Goal: Participate in discussion: Engage in conversation with other users on a specific topic

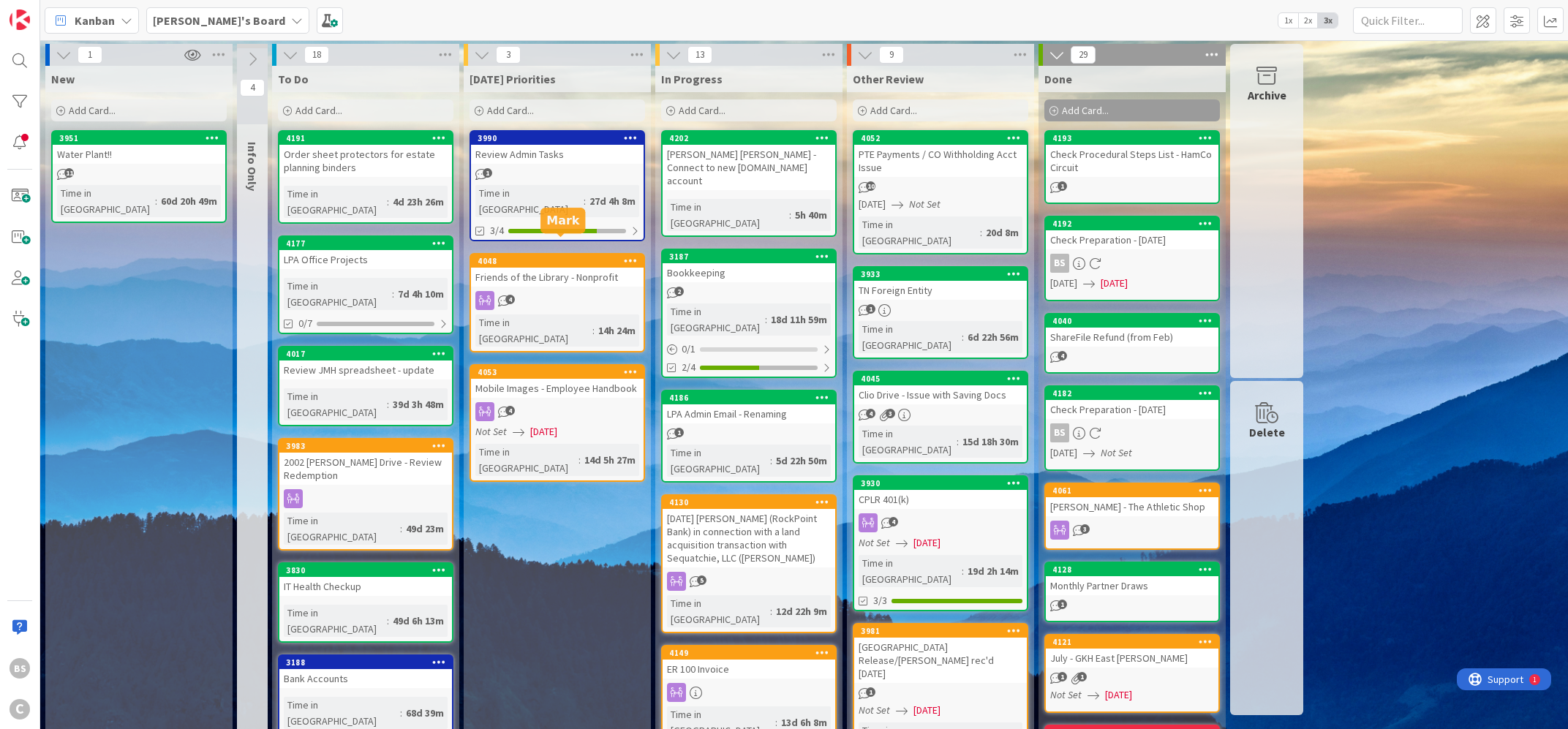
click at [504, 256] on div "4048" at bounding box center [560, 261] width 166 height 10
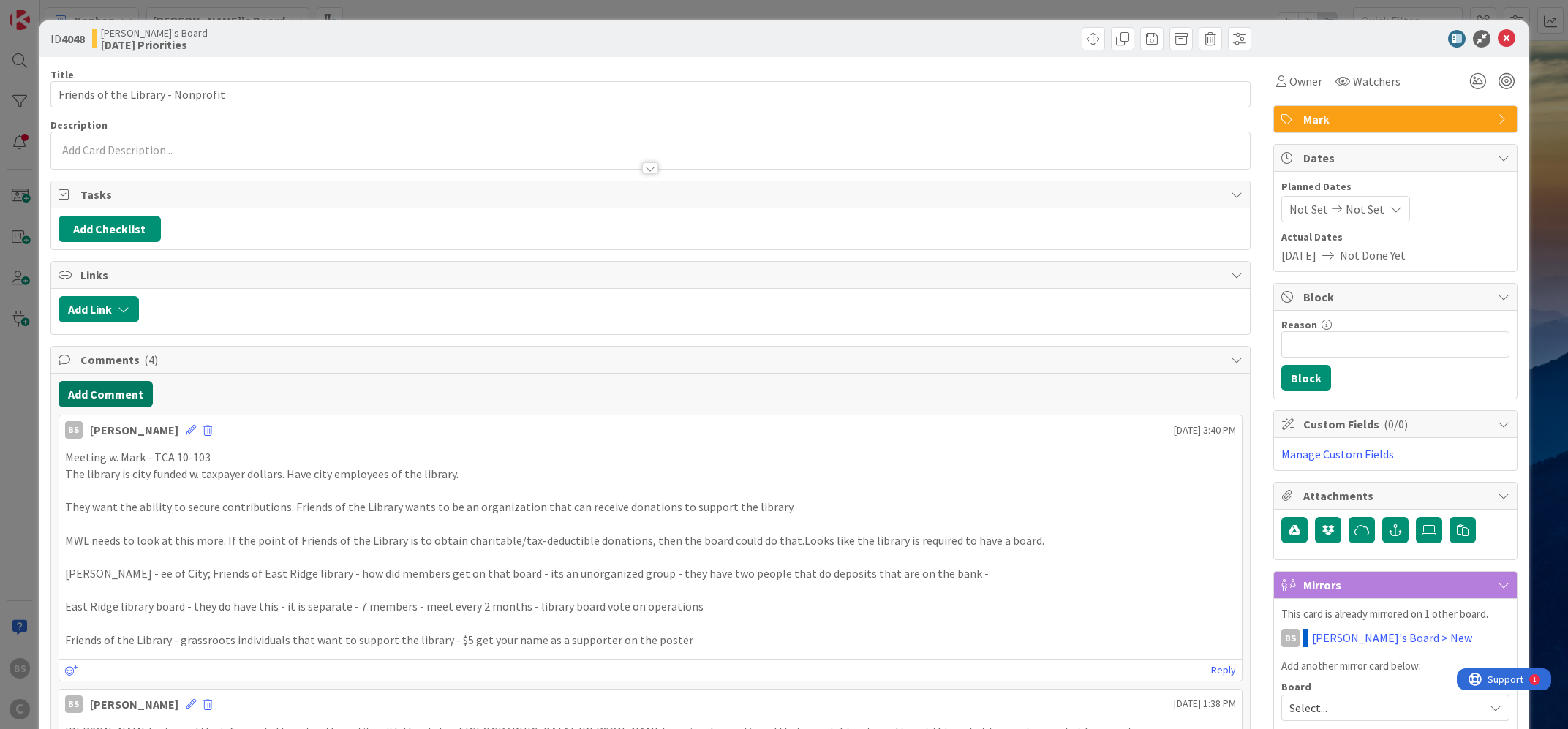
click at [125, 388] on button "Add Comment" at bounding box center [105, 393] width 94 height 26
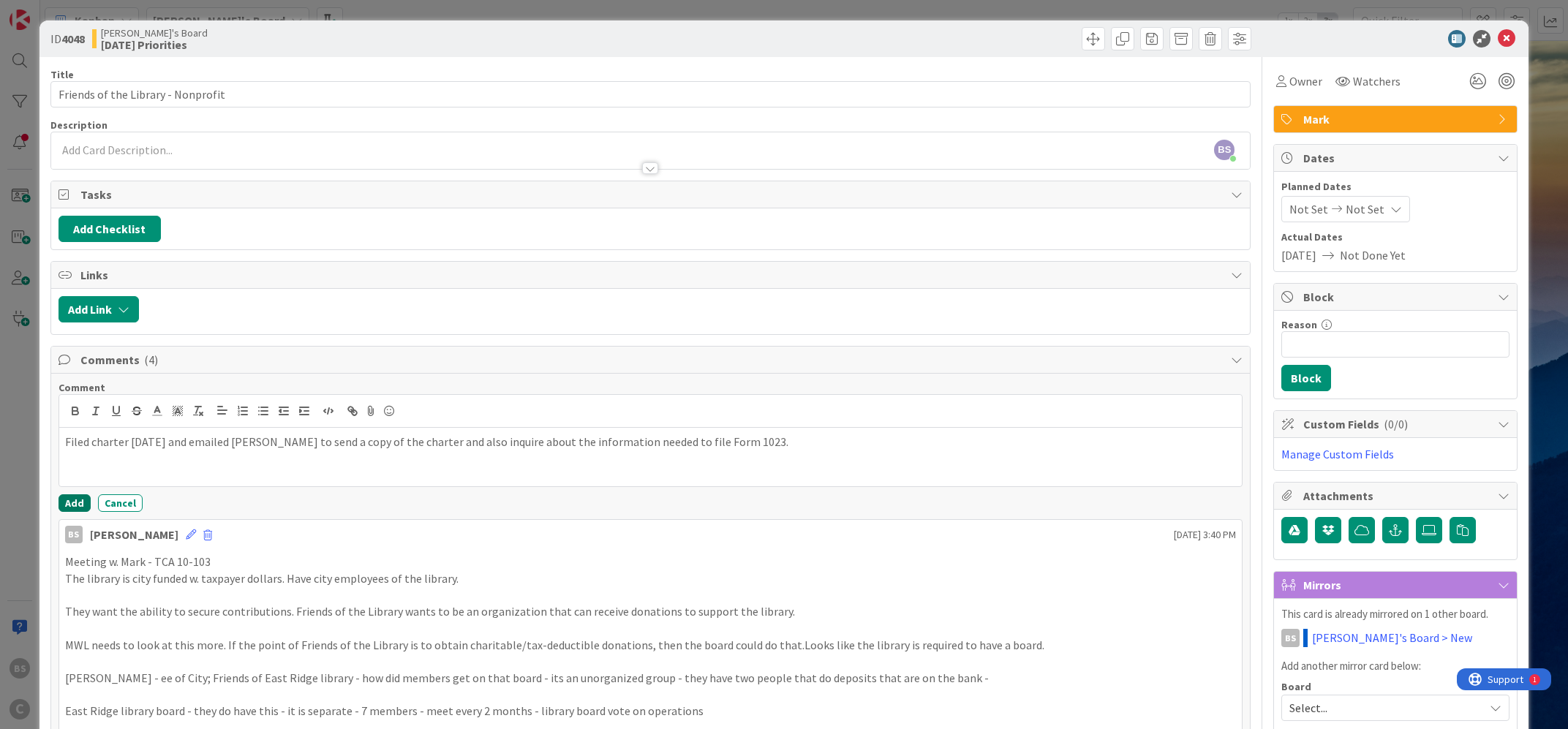
click at [75, 504] on button "Add" at bounding box center [75, 503] width 33 height 17
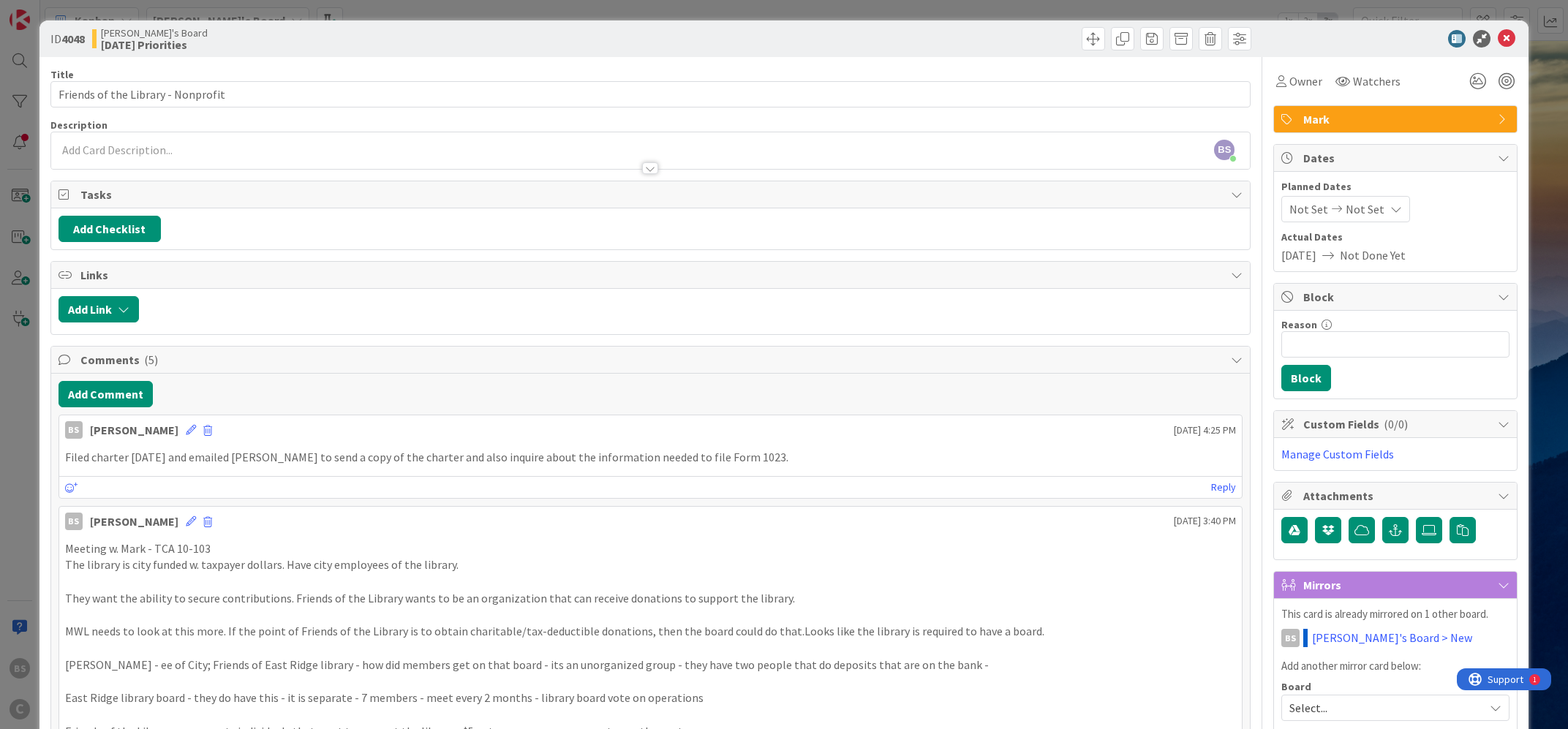
click at [1510, 42] on icon at bounding box center [1507, 39] width 17 height 17
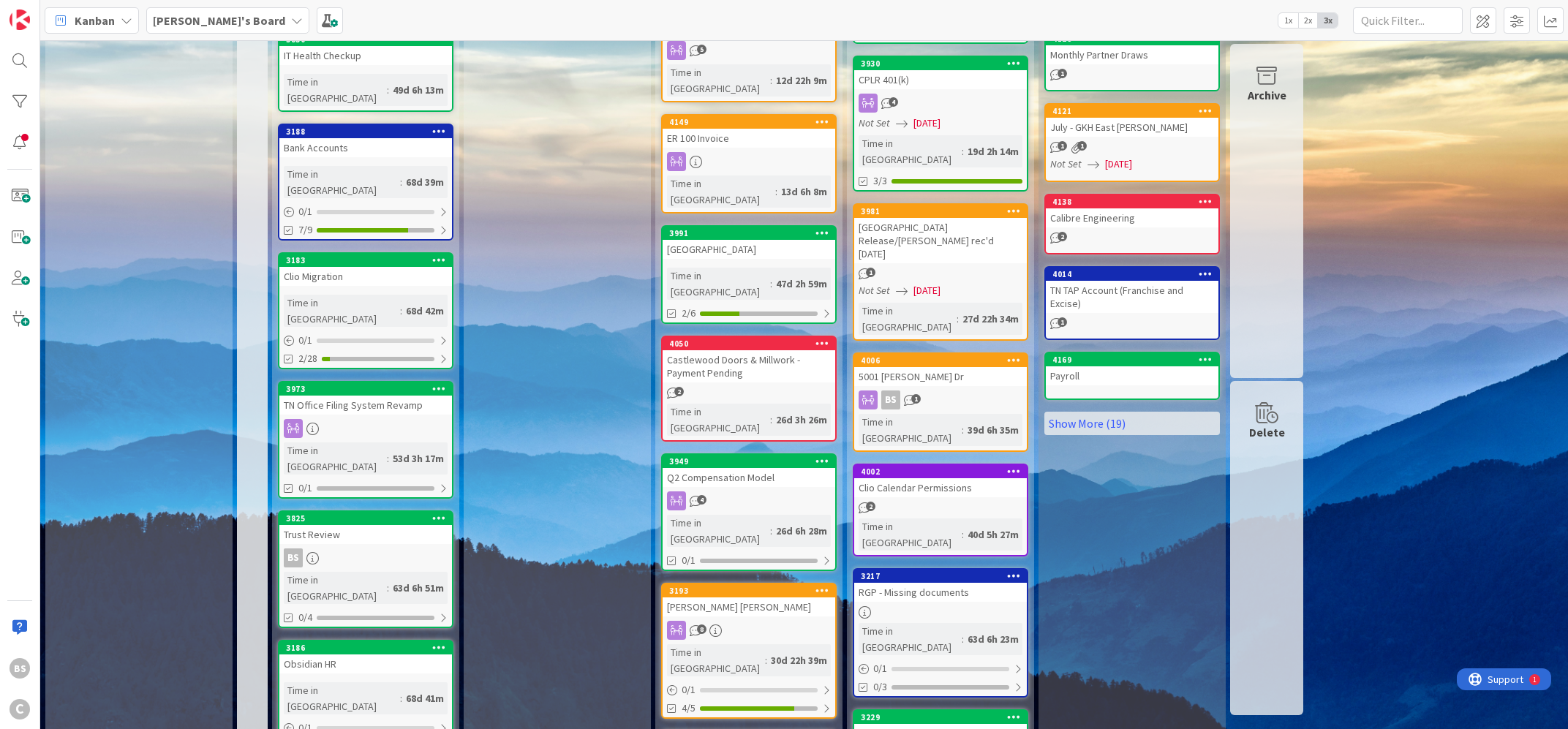
scroll to position [542, 0]
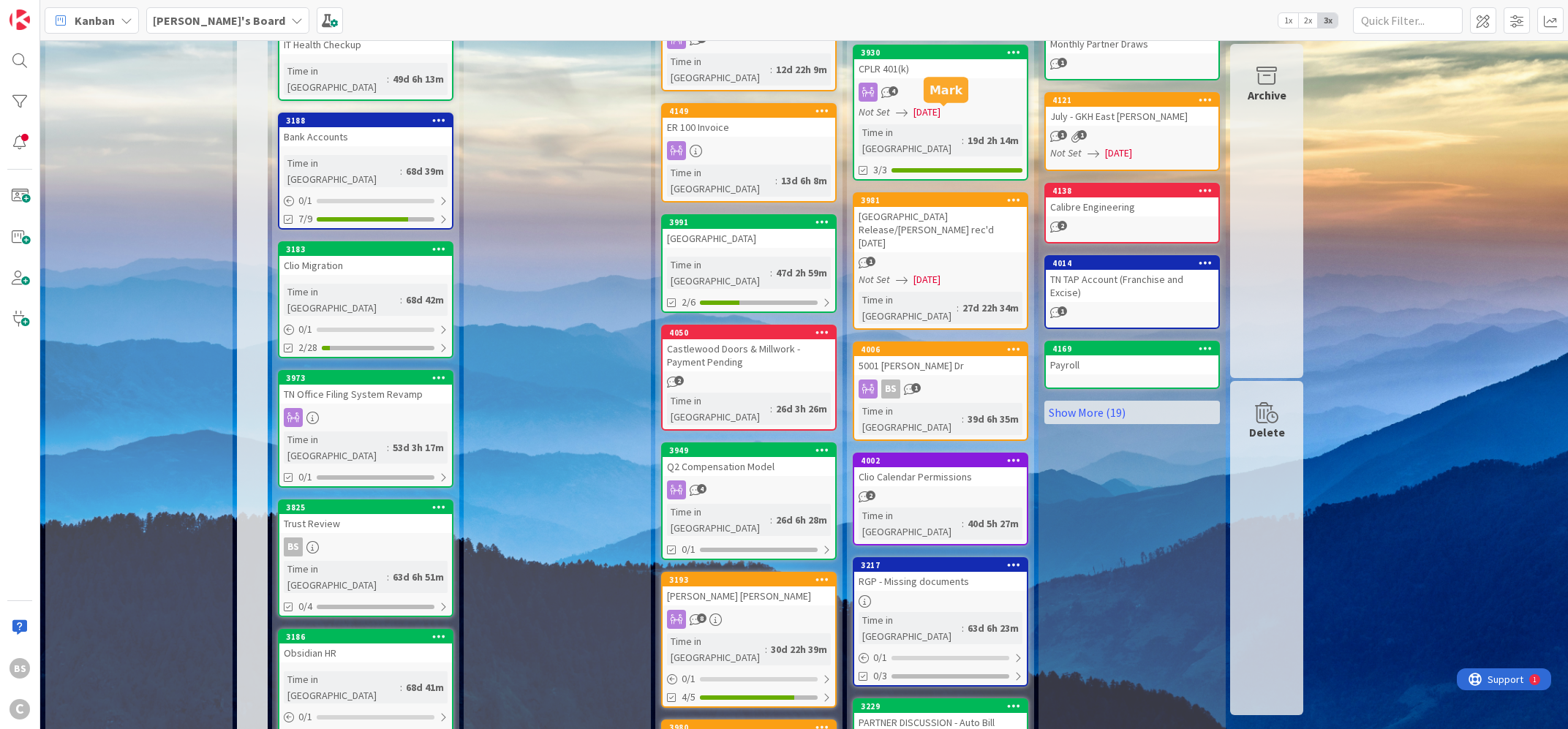
click at [951, 105] on div "Other Review Add Card... 4048 Friends of the Library - Nonprofit 5 Time in Colu…" at bounding box center [941, 217] width 187 height 1386
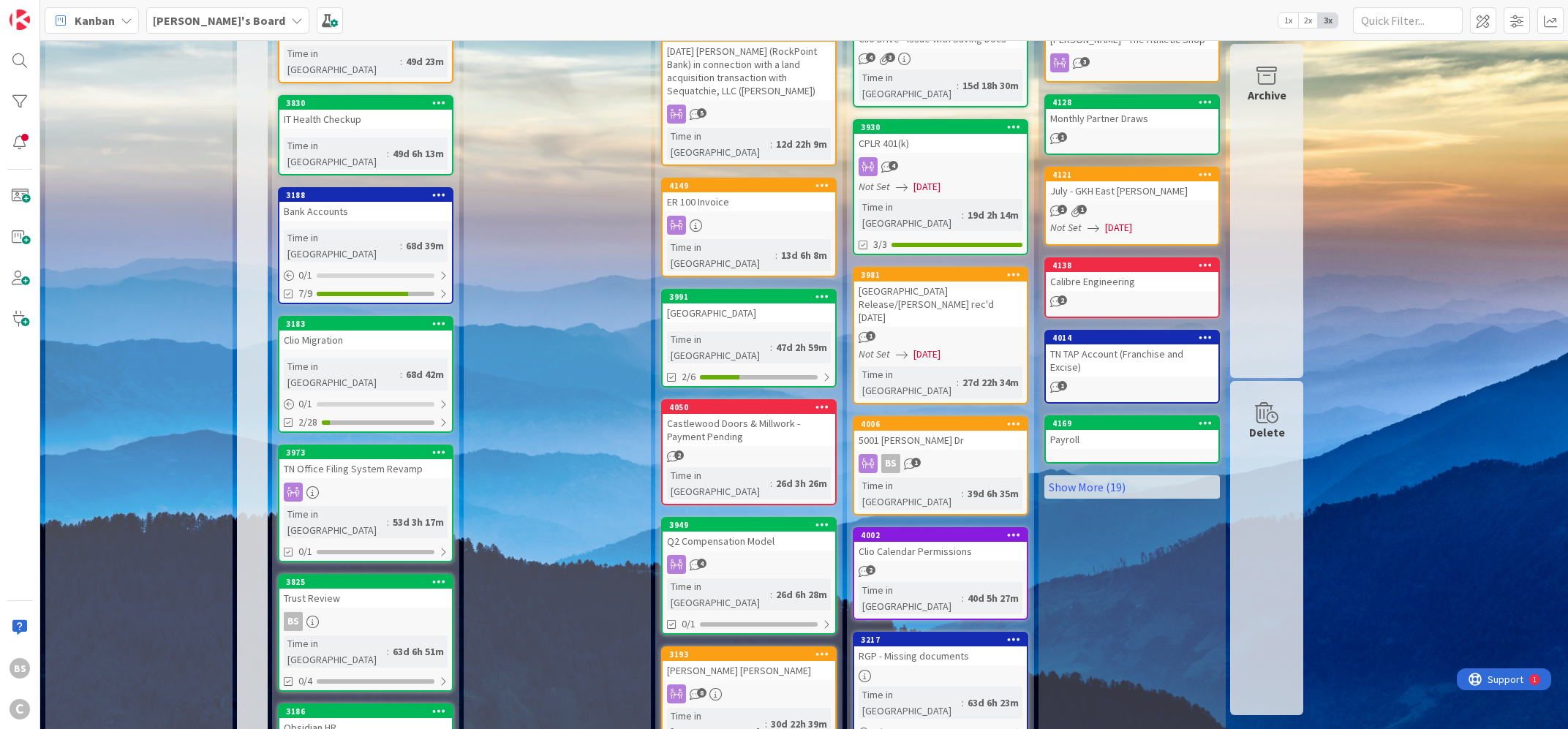
scroll to position [366, 0]
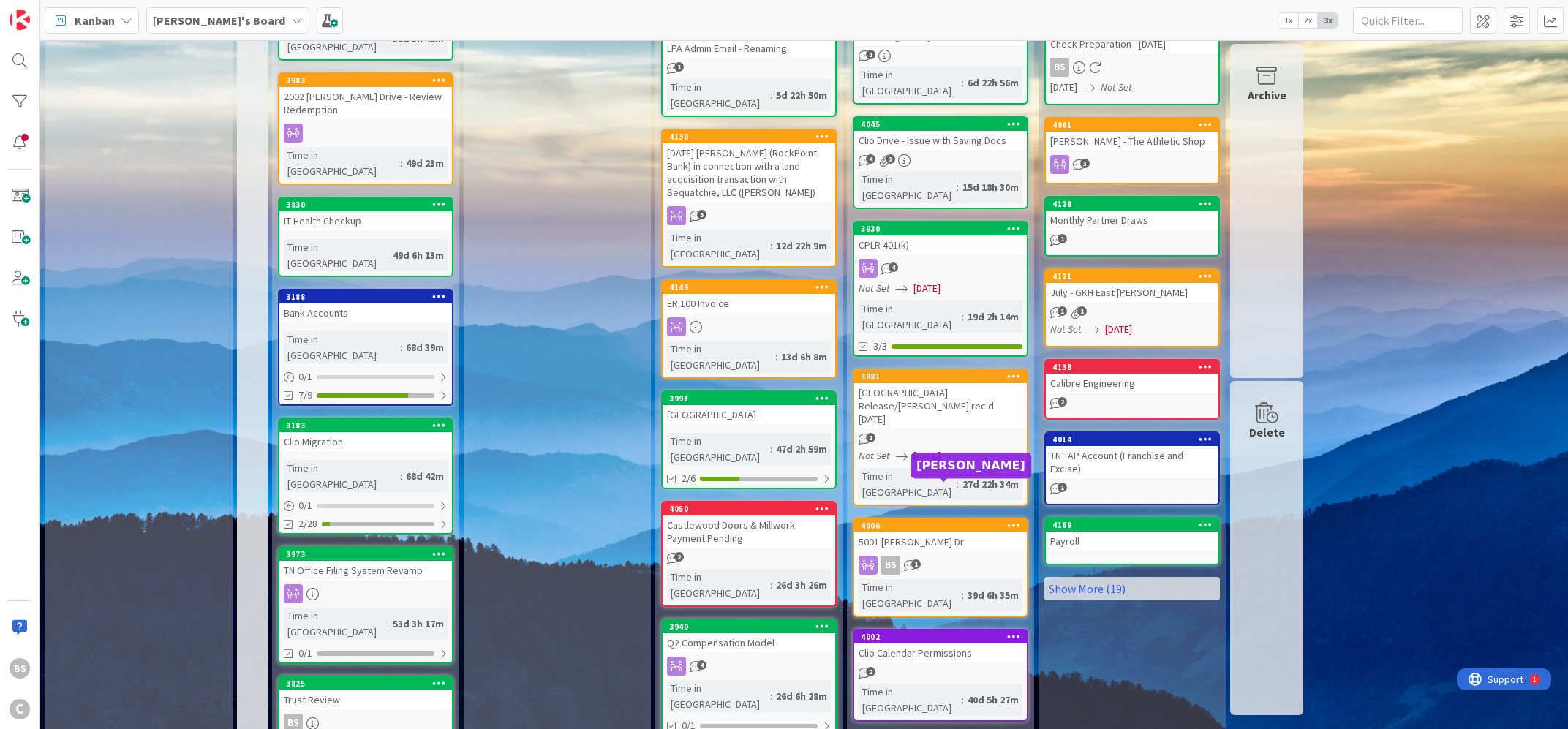
click at [907, 644] on div "Clio Calendar Permissions" at bounding box center [941, 654] width 173 height 19
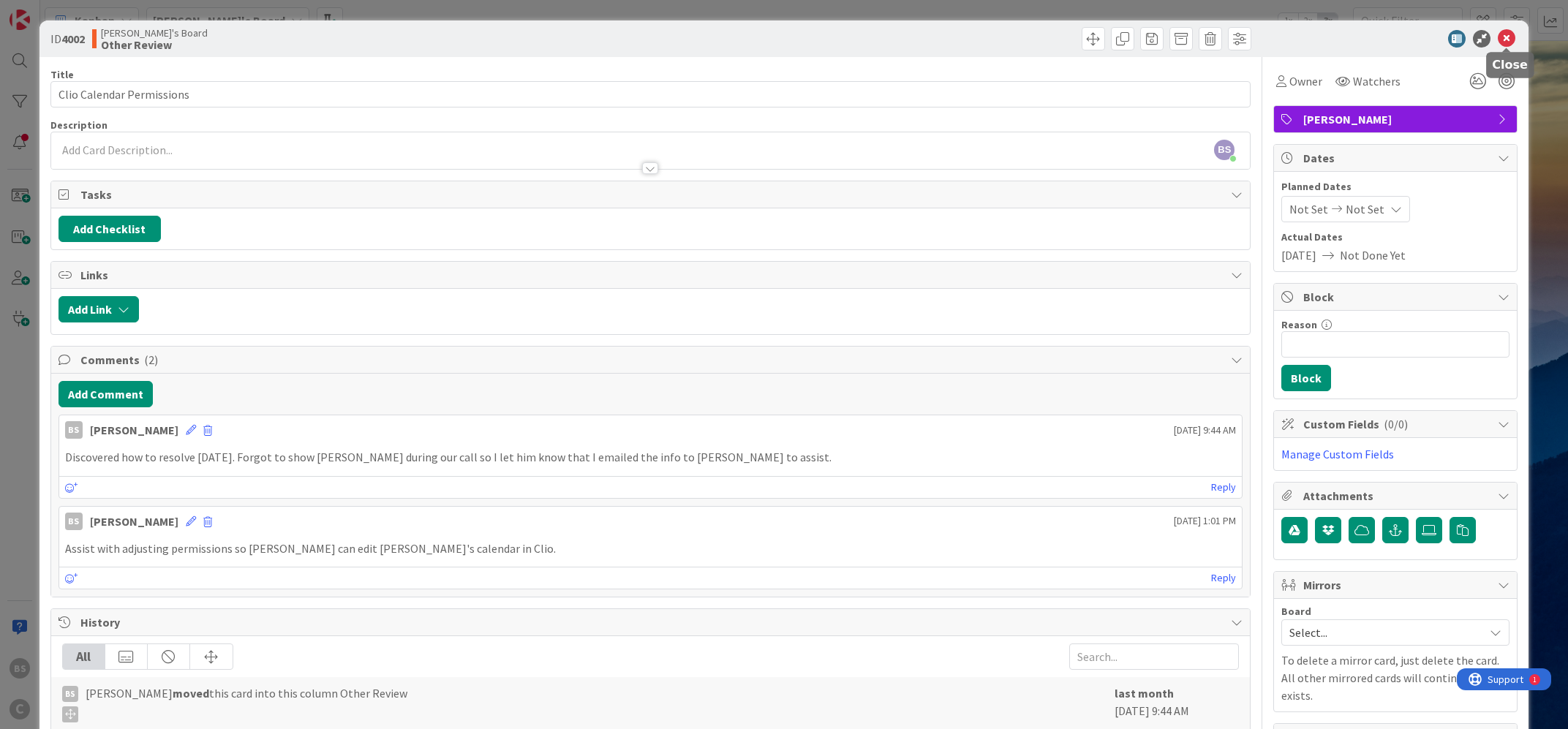
click at [1510, 38] on icon at bounding box center [1507, 39] width 17 height 17
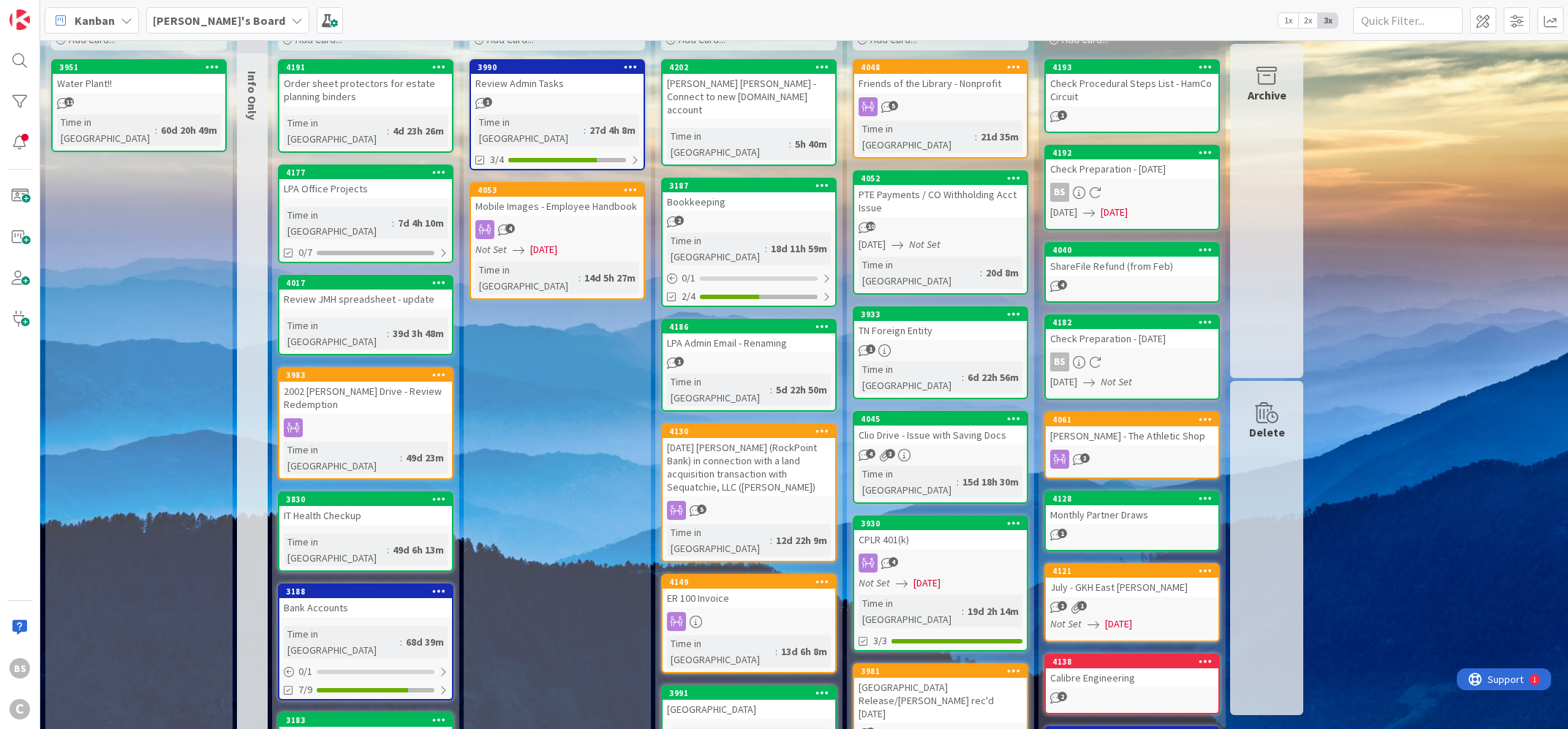
scroll to position [13, 0]
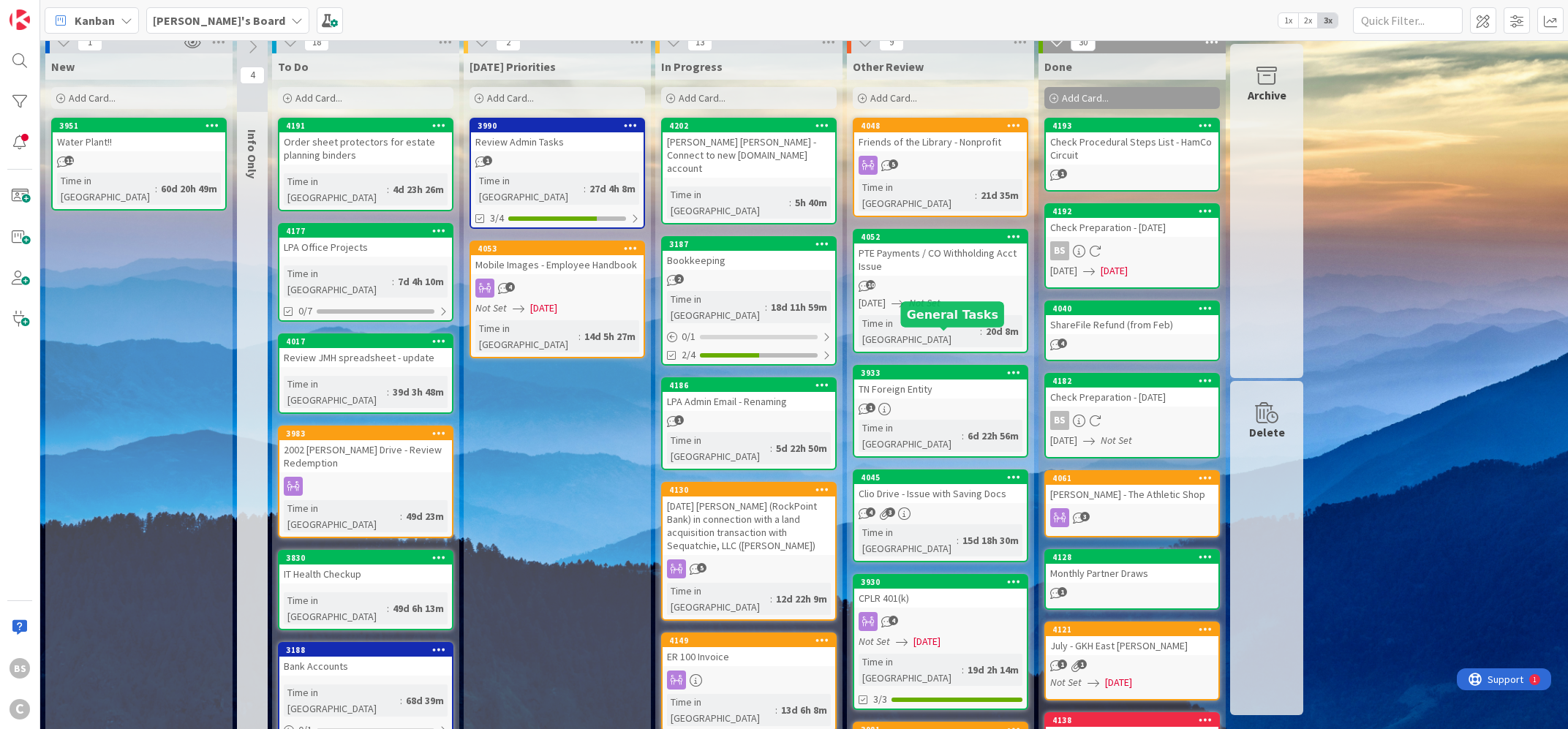
click at [911, 368] on div "3933" at bounding box center [943, 373] width 166 height 10
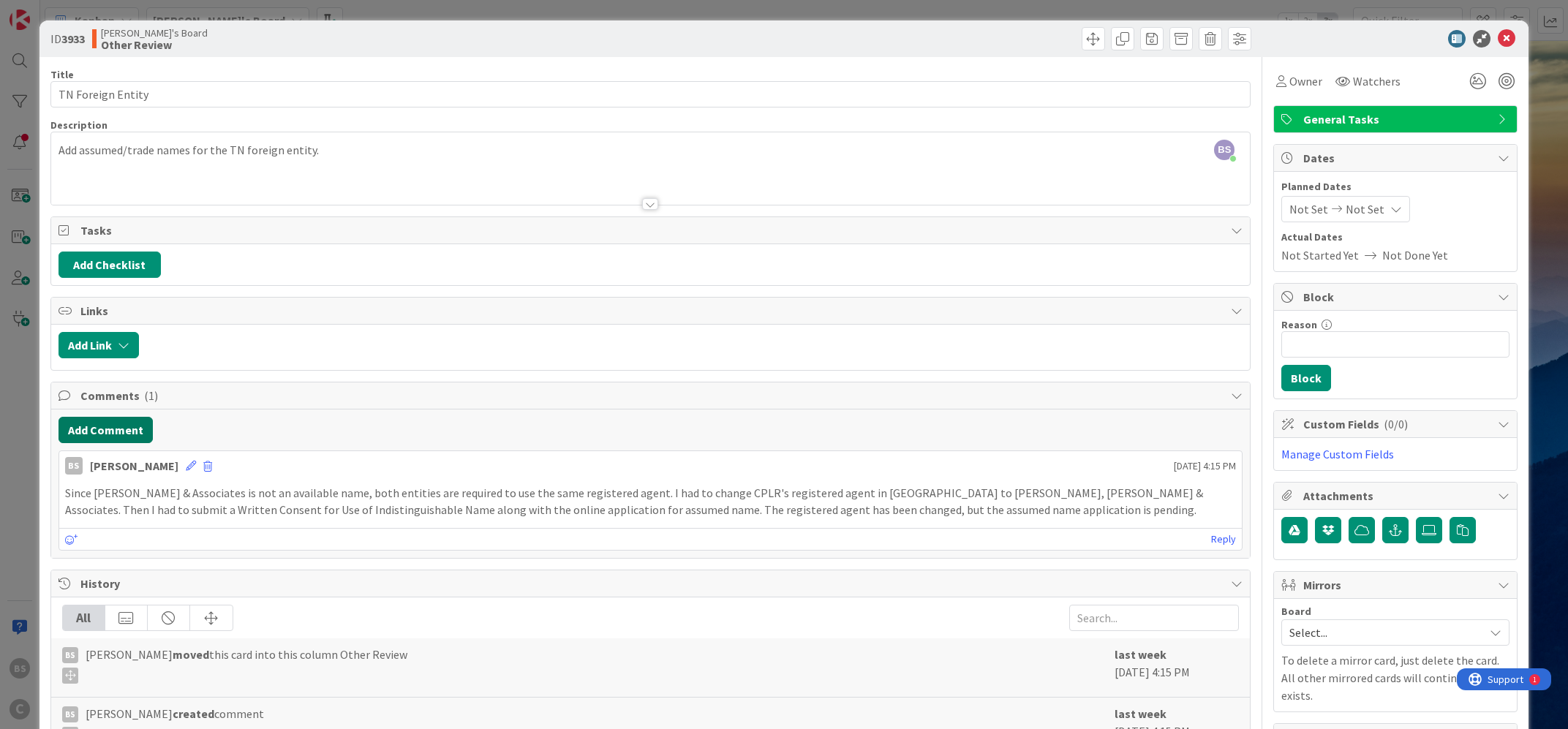
click at [123, 428] on button "Add Comment" at bounding box center [105, 430] width 94 height 26
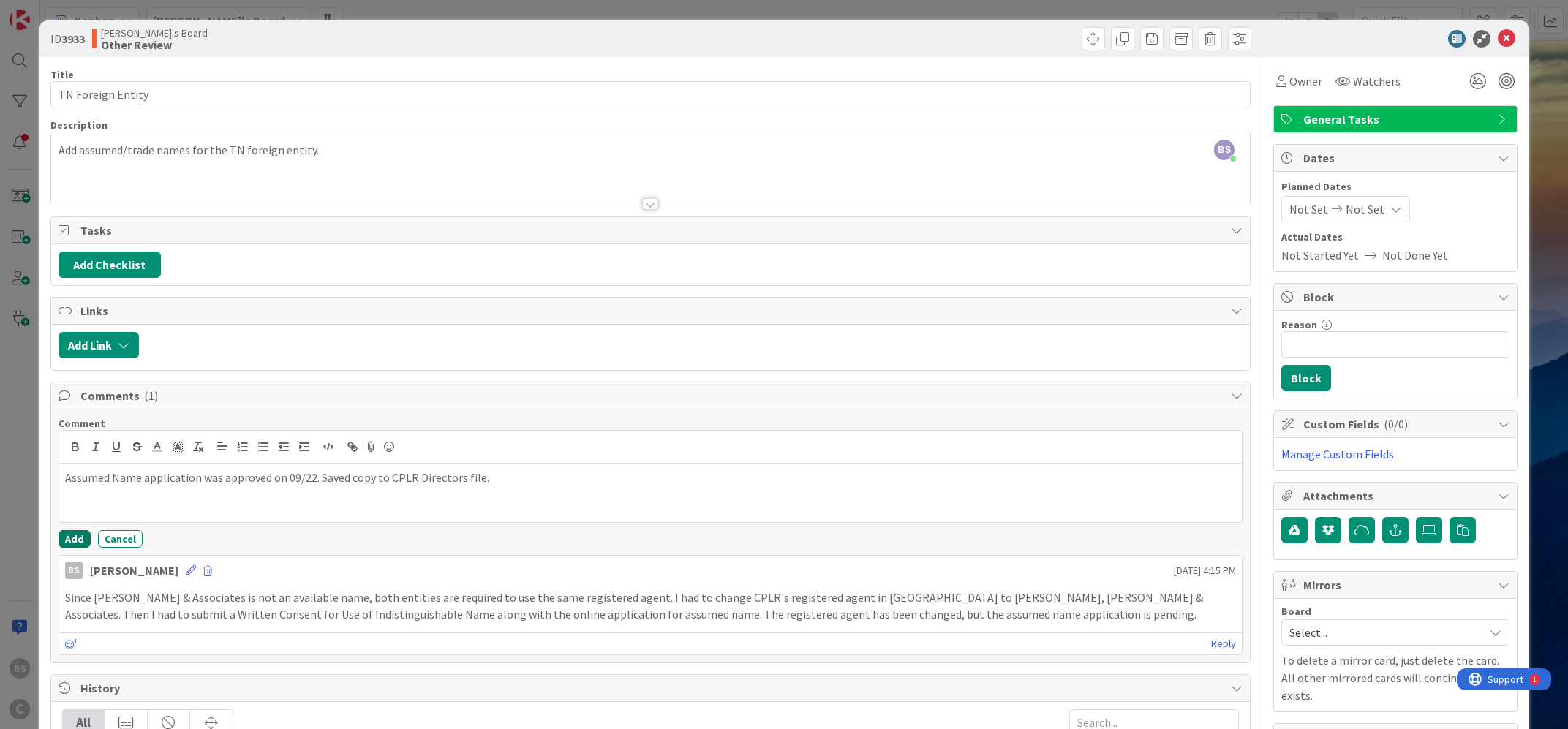
click at [75, 537] on button "Add" at bounding box center [75, 539] width 33 height 17
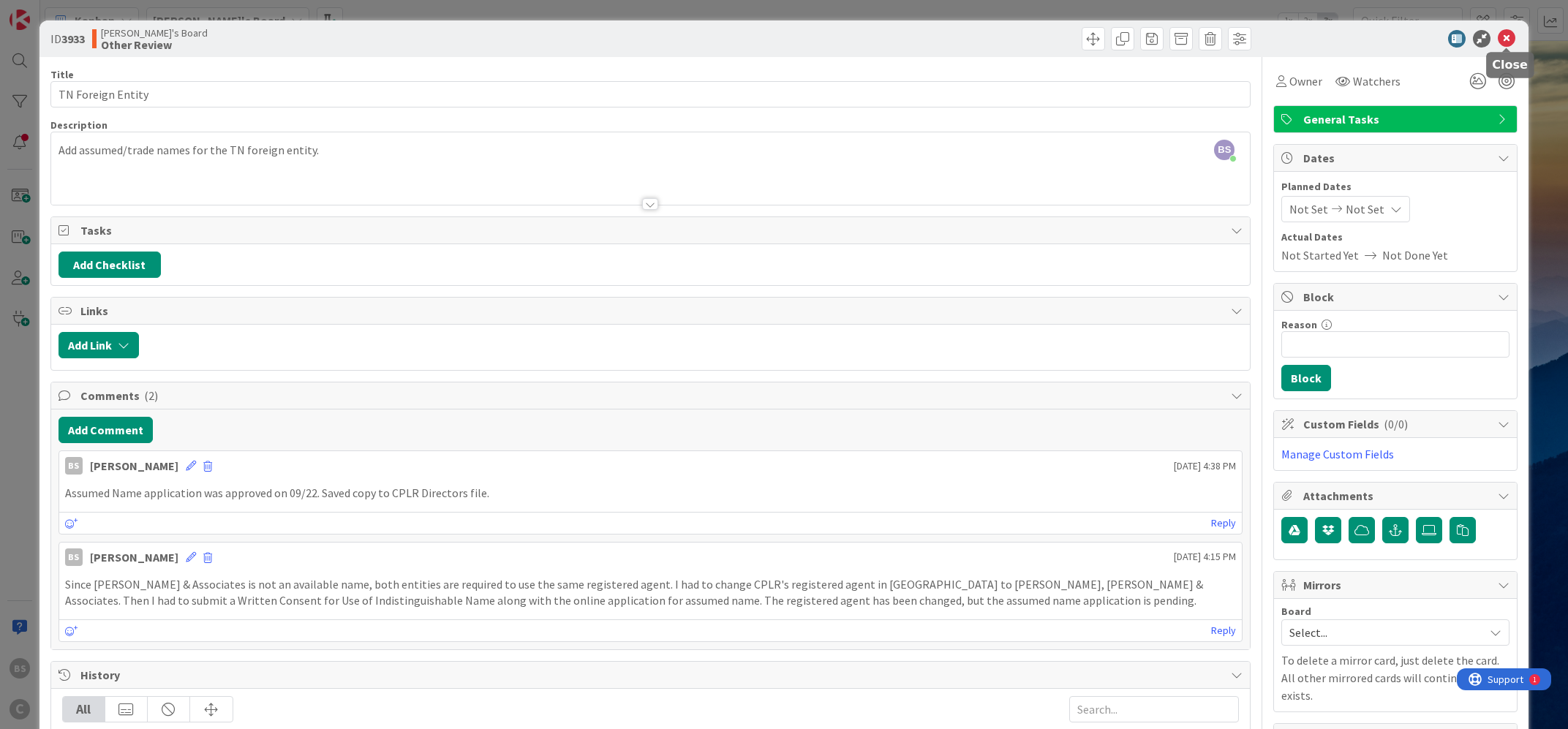
click at [1499, 36] on icon at bounding box center [1507, 39] width 17 height 17
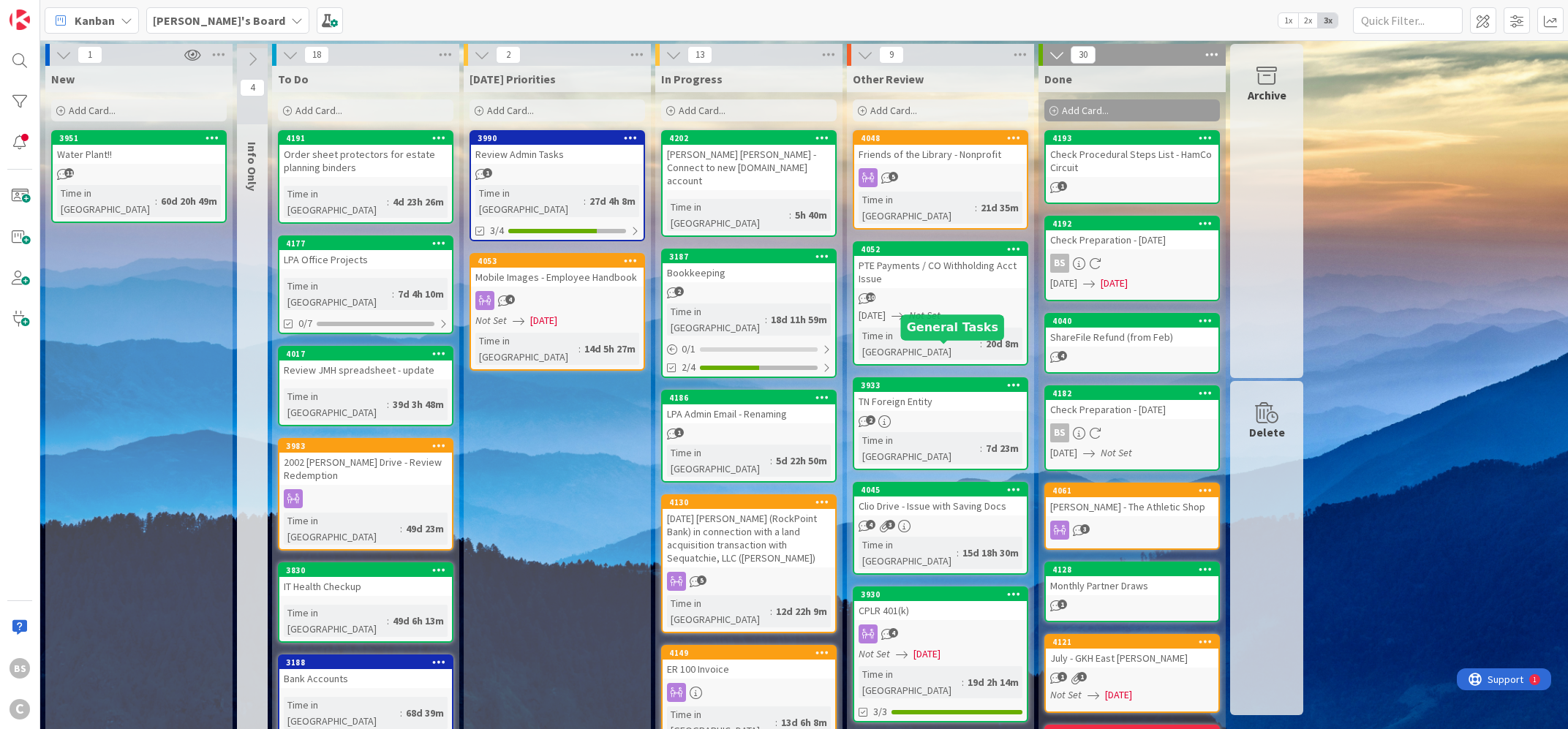
click at [932, 381] on div "3933" at bounding box center [943, 386] width 166 height 10
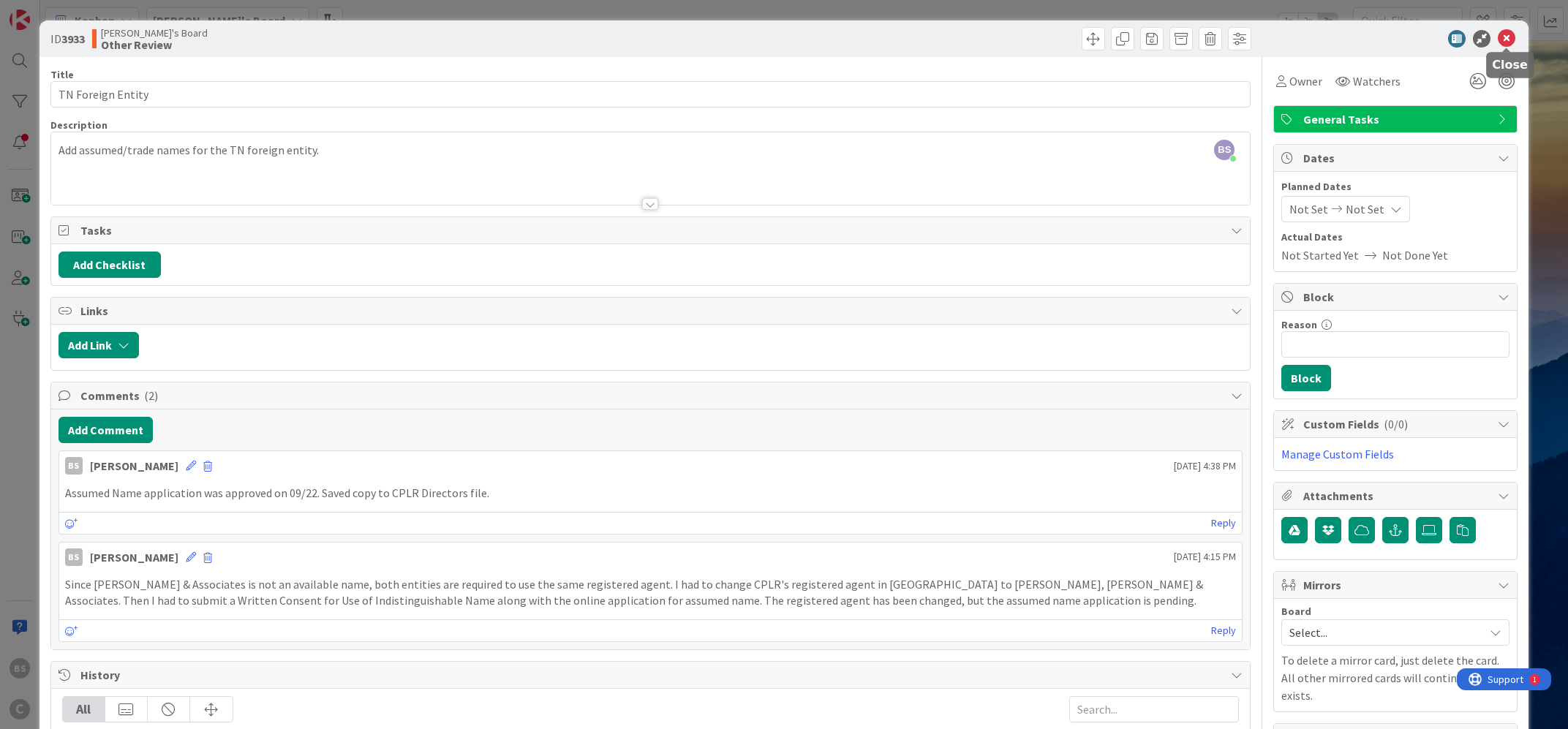
click at [1513, 35] on icon at bounding box center [1507, 39] width 17 height 17
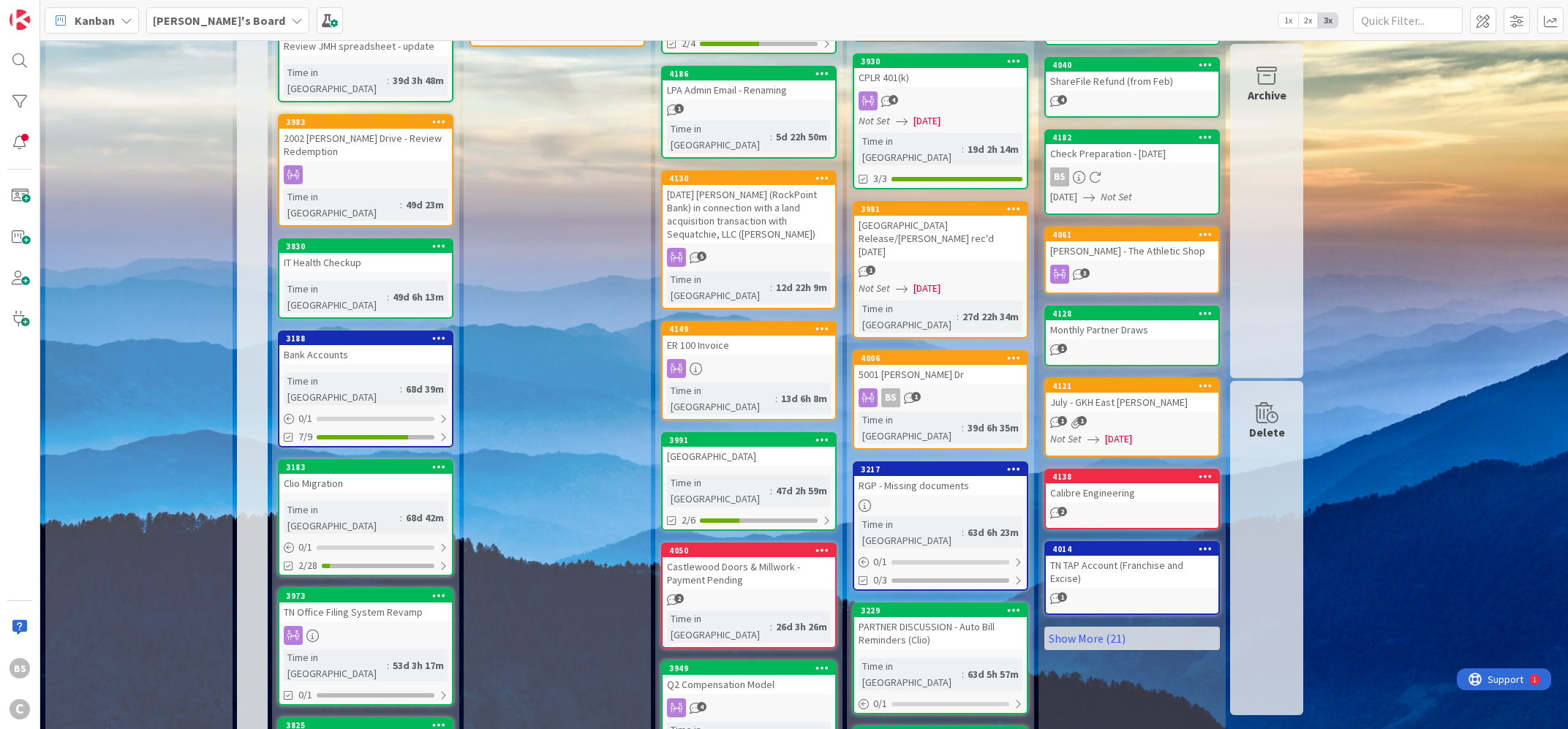
scroll to position [236, 0]
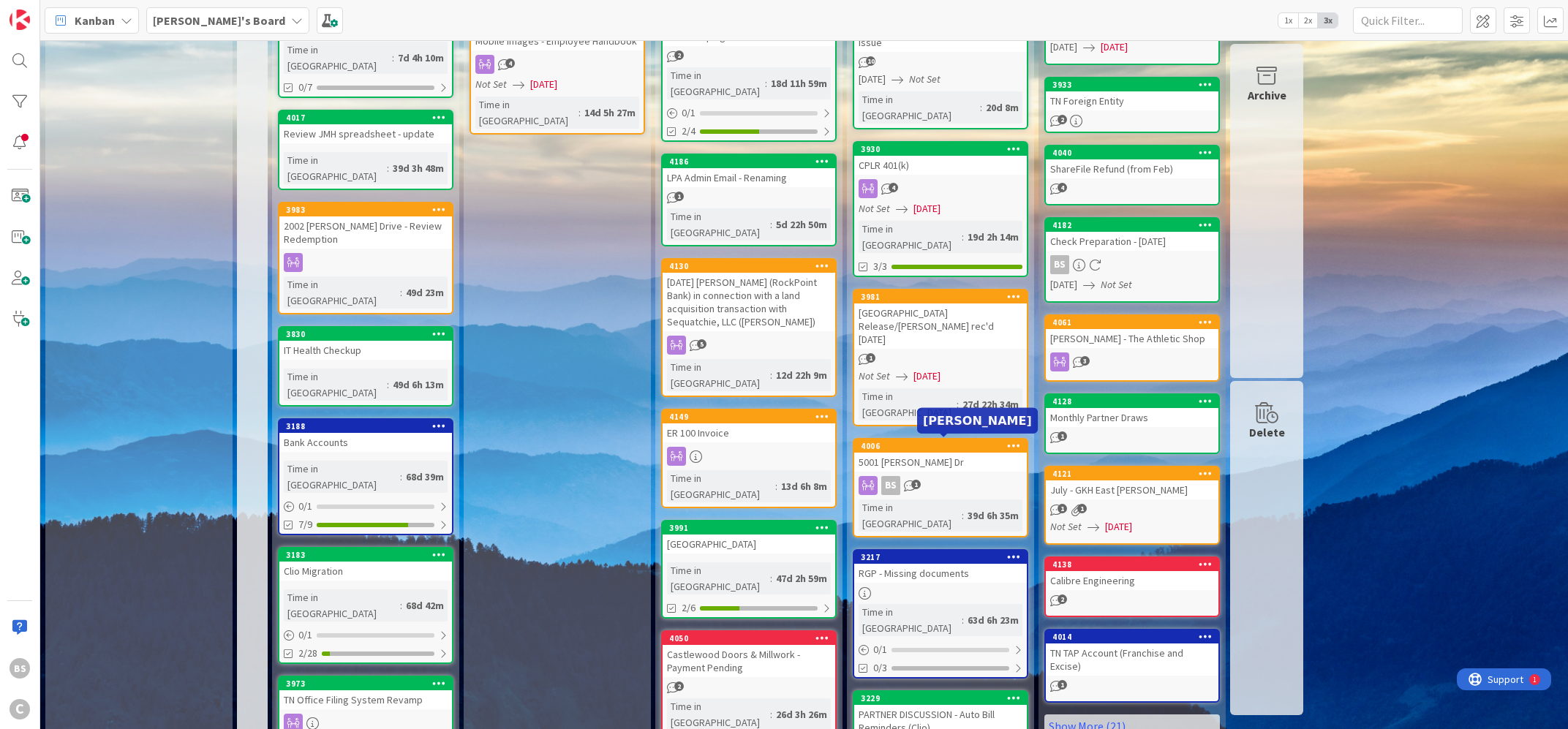
click at [932, 552] on div "3217" at bounding box center [943, 557] width 166 height 10
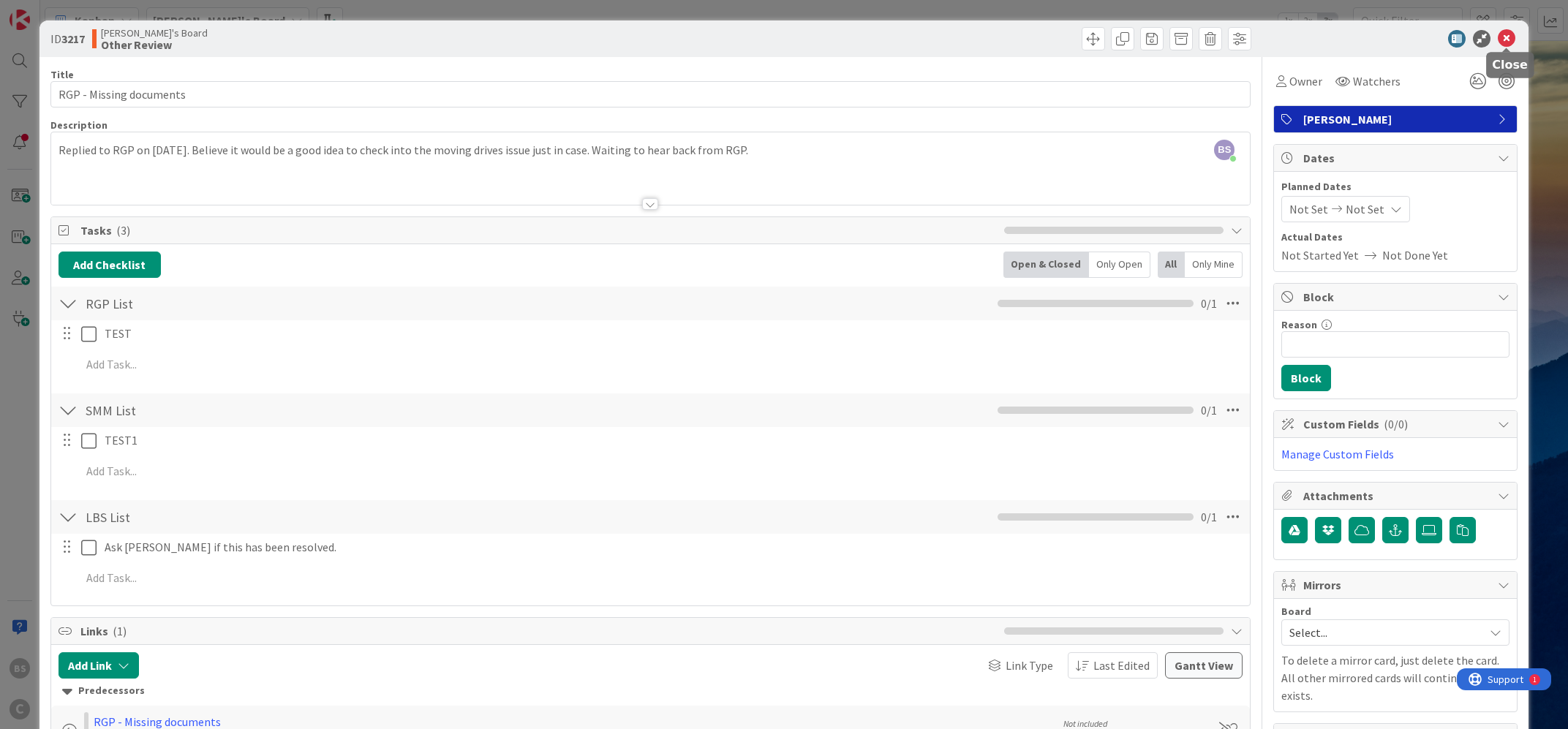
click at [1503, 37] on icon at bounding box center [1507, 39] width 17 height 17
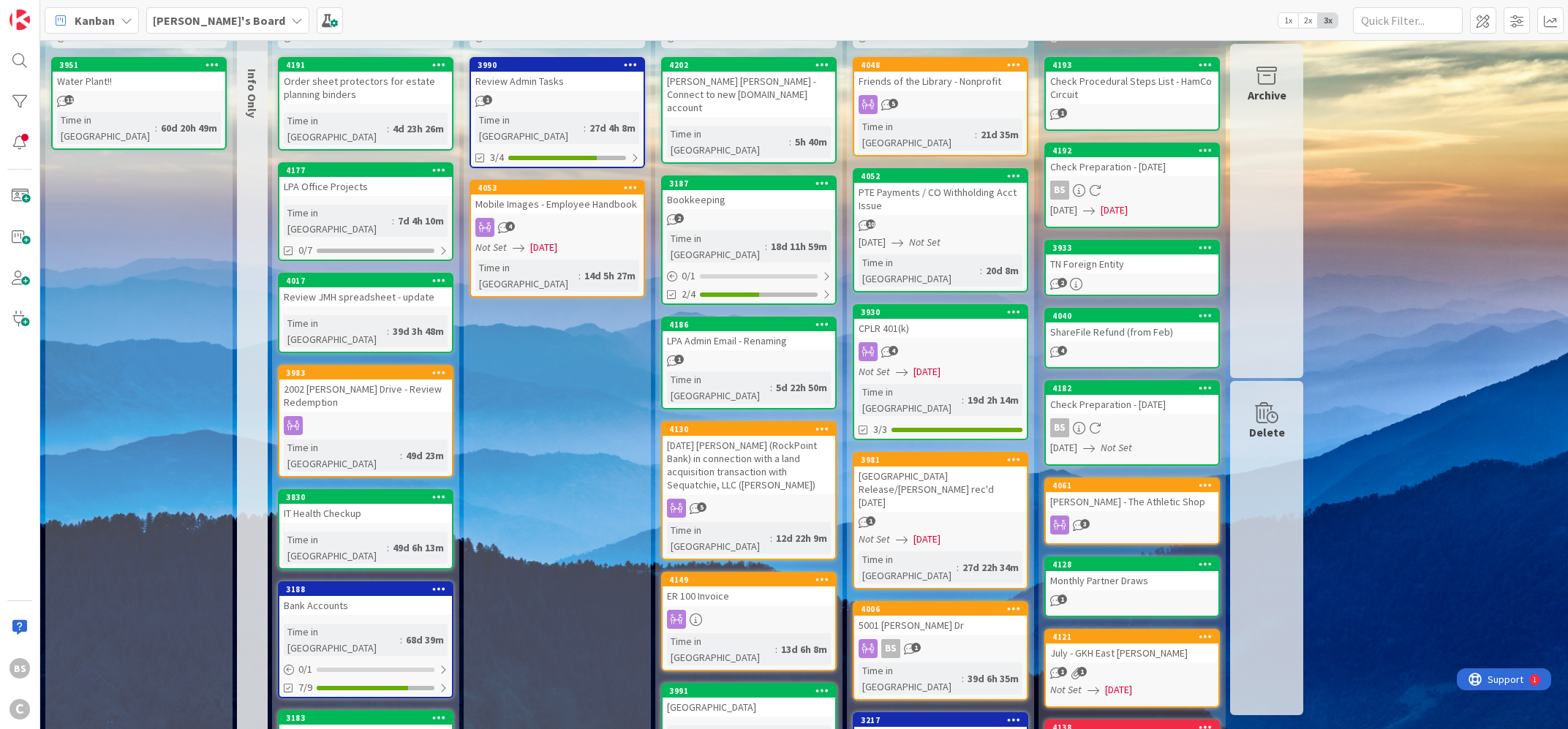
scroll to position [60, 0]
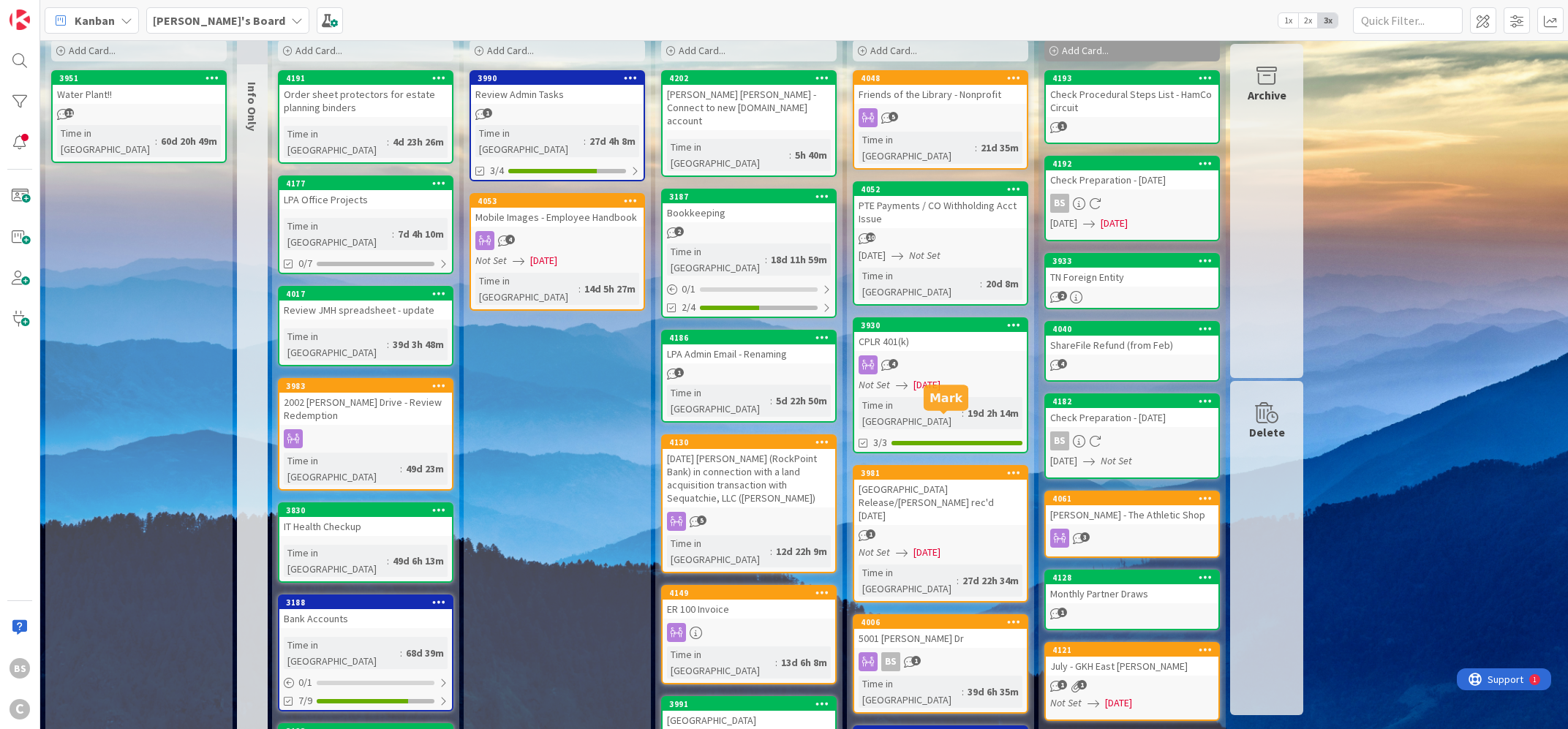
click at [925, 468] on div "3981" at bounding box center [943, 473] width 166 height 10
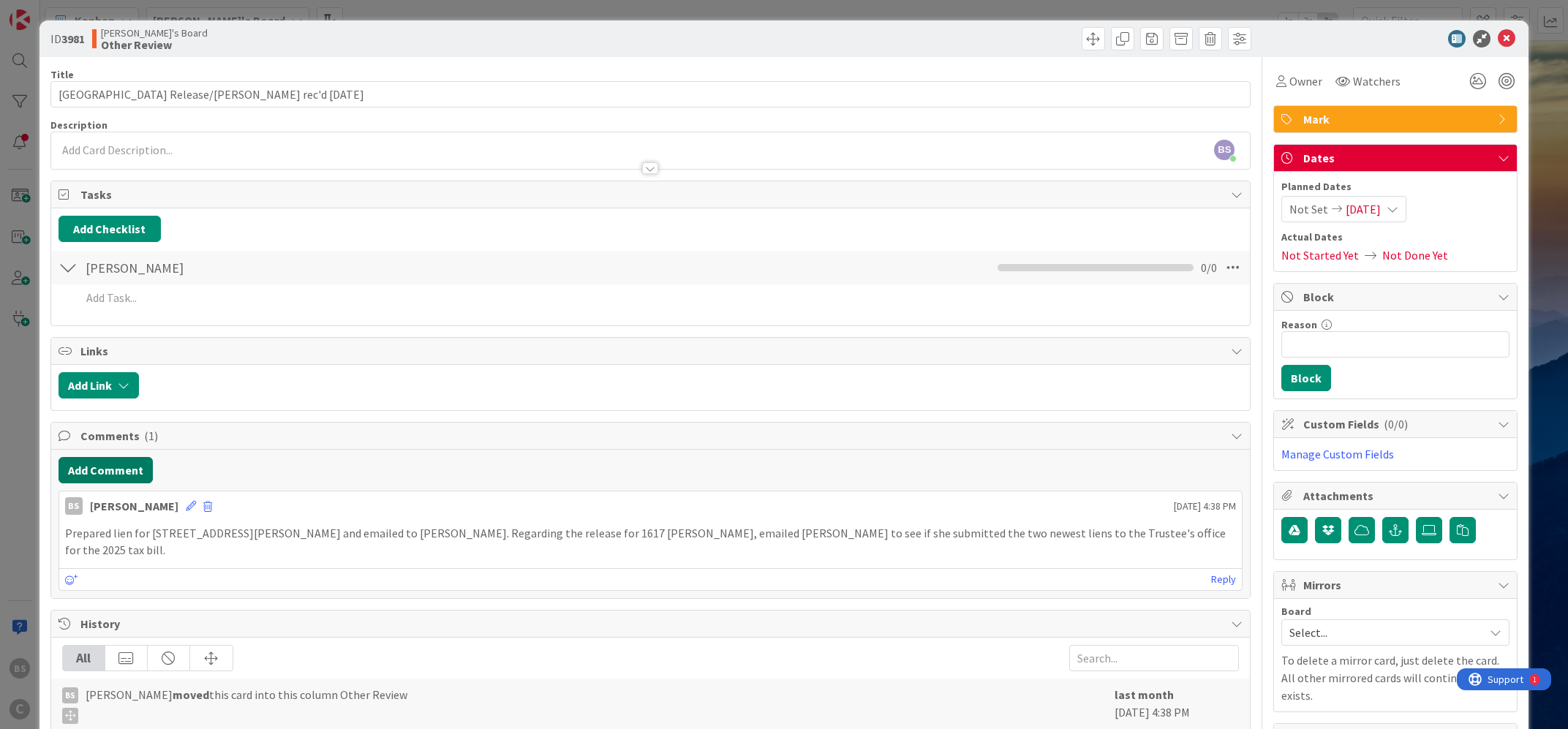
click at [96, 467] on button "Add Comment" at bounding box center [105, 470] width 94 height 26
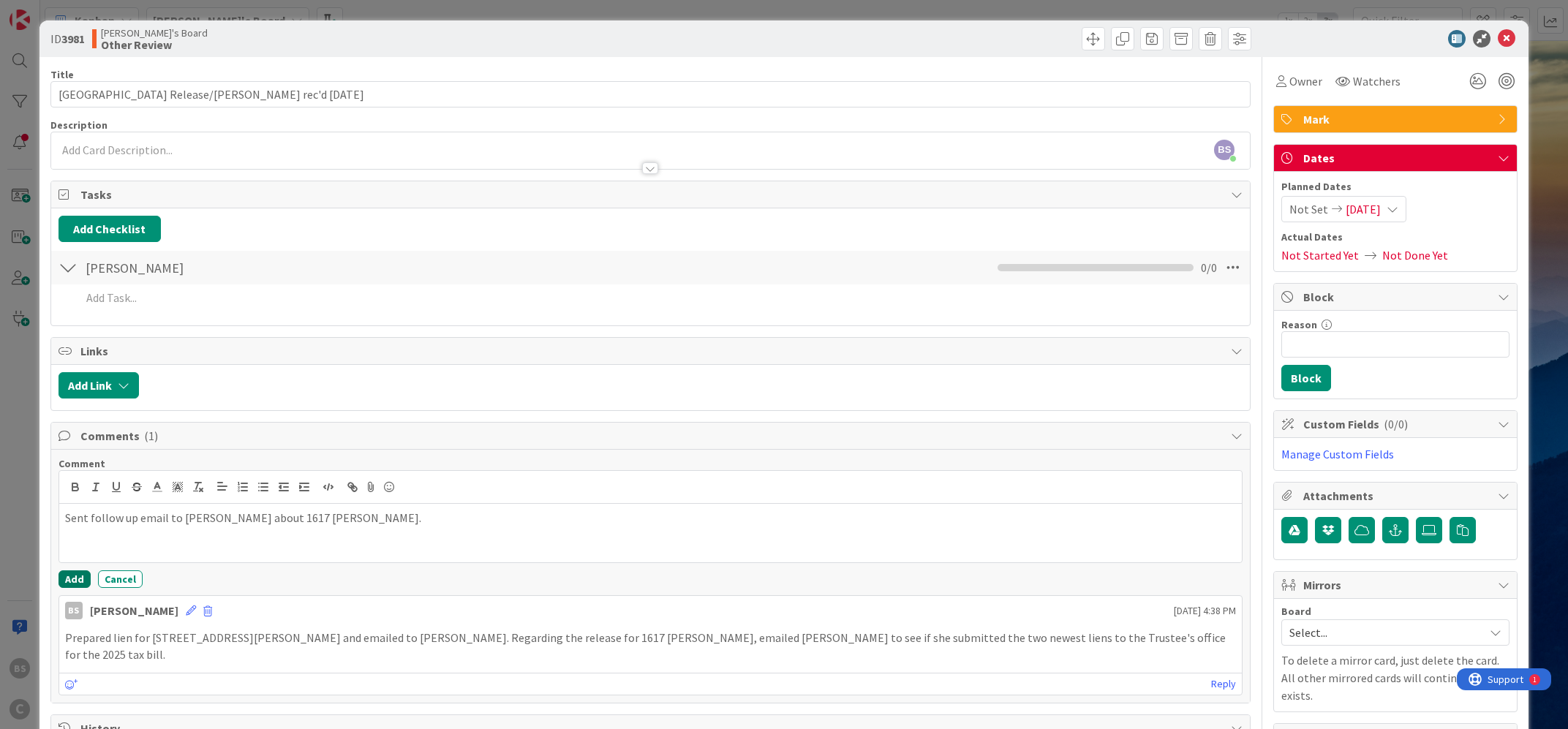
click at [76, 580] on button "Add" at bounding box center [75, 579] width 33 height 17
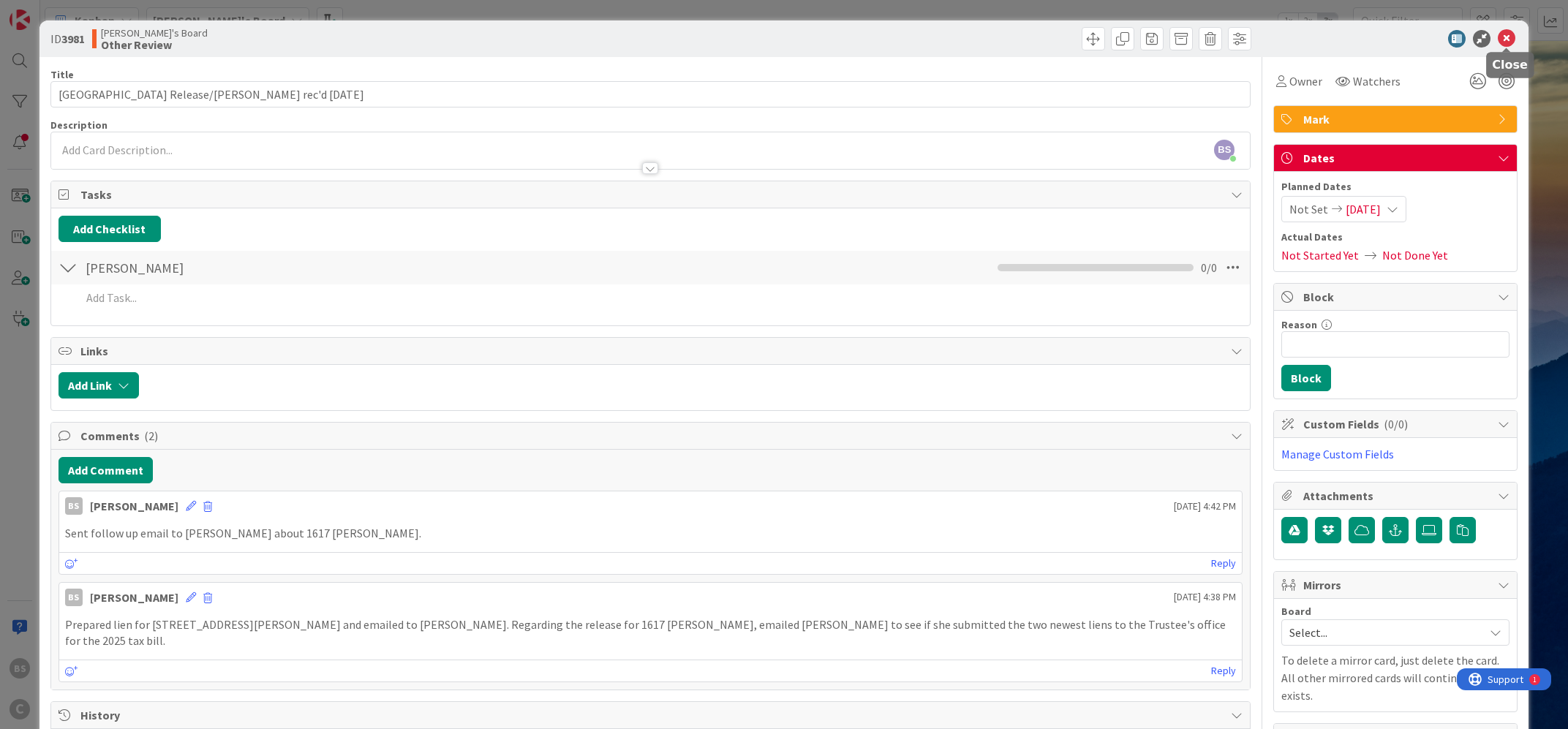
click at [1505, 36] on icon at bounding box center [1507, 39] width 17 height 17
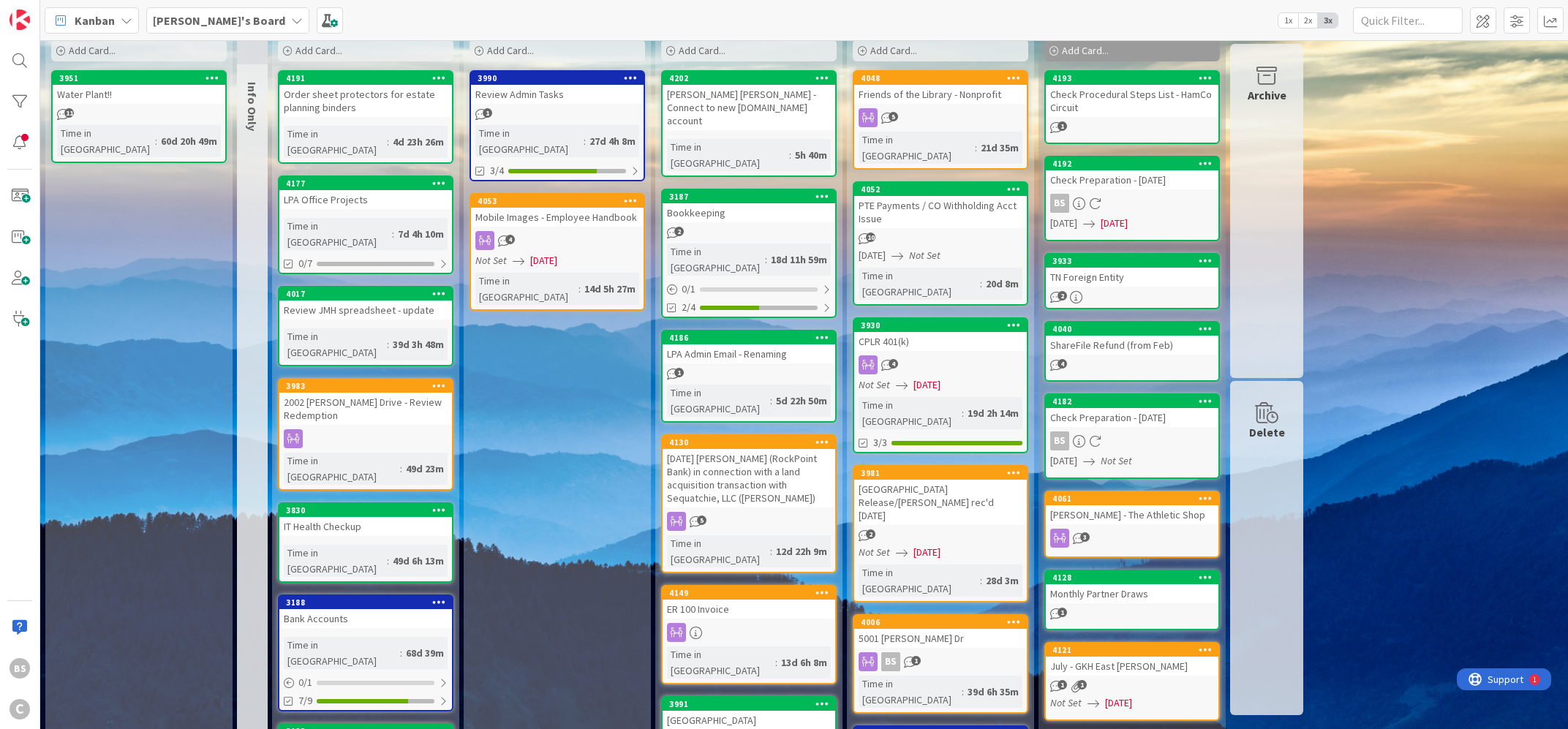
click at [952, 629] on div "5001 [PERSON_NAME] Dr" at bounding box center [941, 639] width 173 height 19
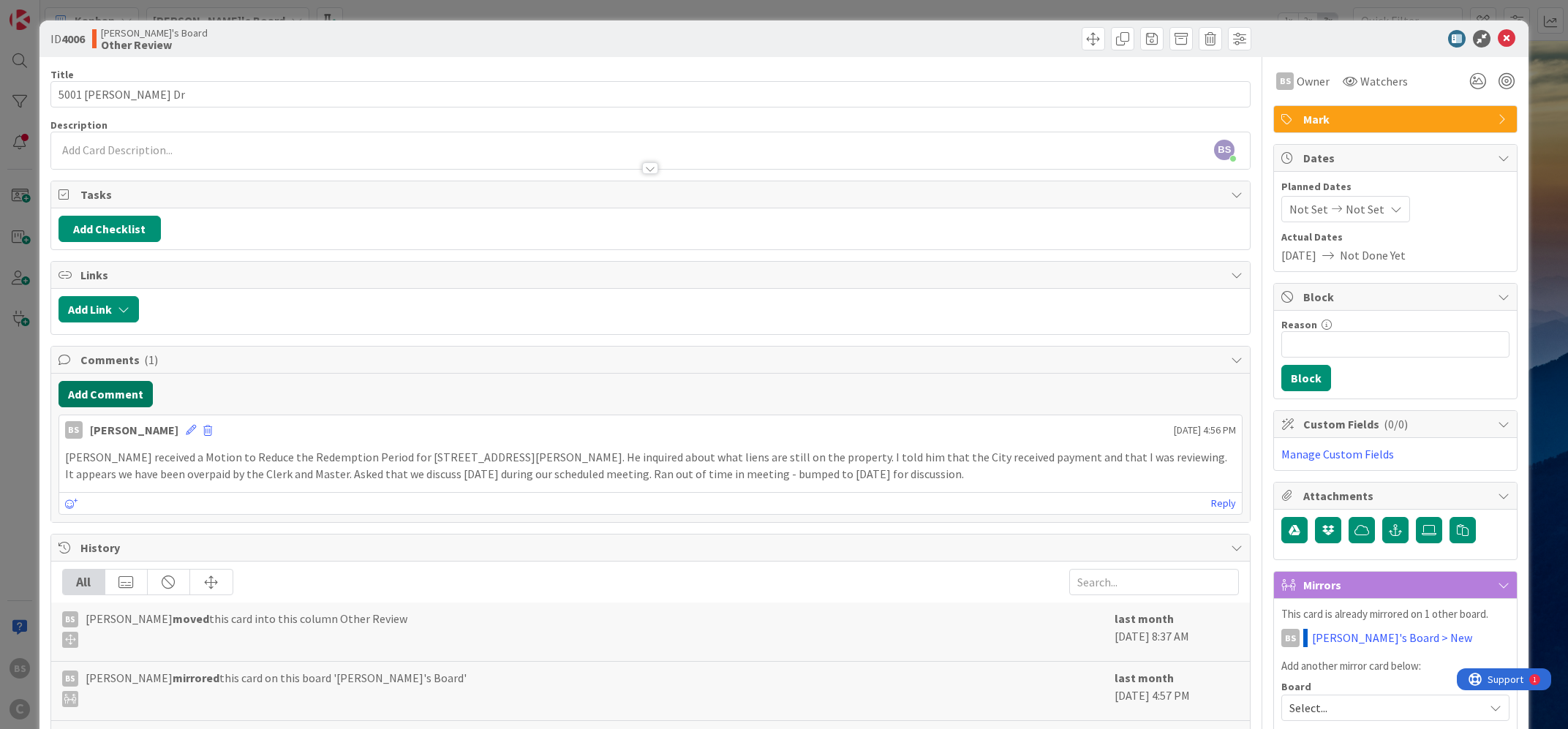
click at [89, 389] on button "Add Comment" at bounding box center [105, 393] width 94 height 26
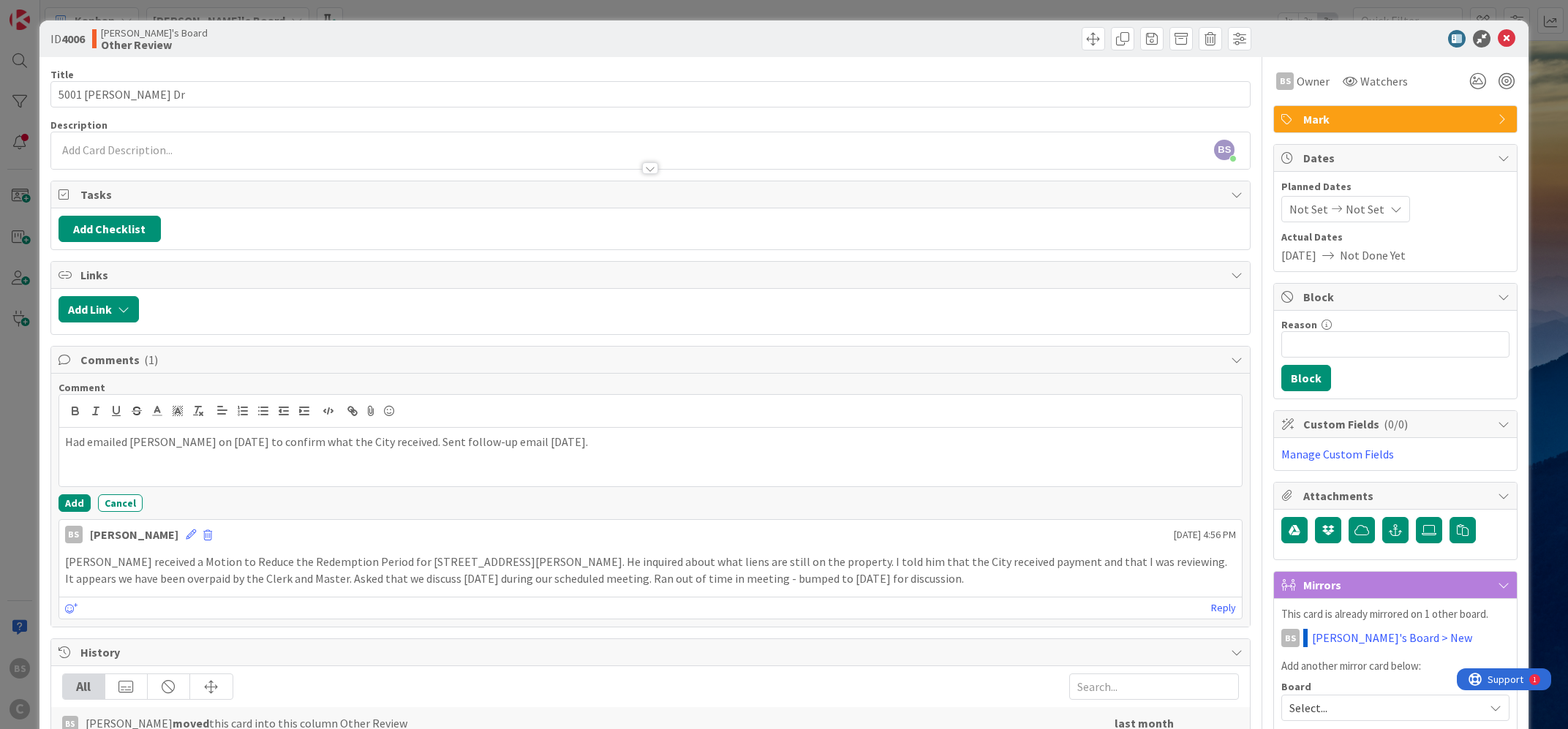
click at [74, 492] on div "Comment Had emailed [PERSON_NAME] on [DATE] to confirm what the City received. …" at bounding box center [651, 446] width 1185 height 131
click at [71, 508] on button "Add" at bounding box center [75, 503] width 33 height 17
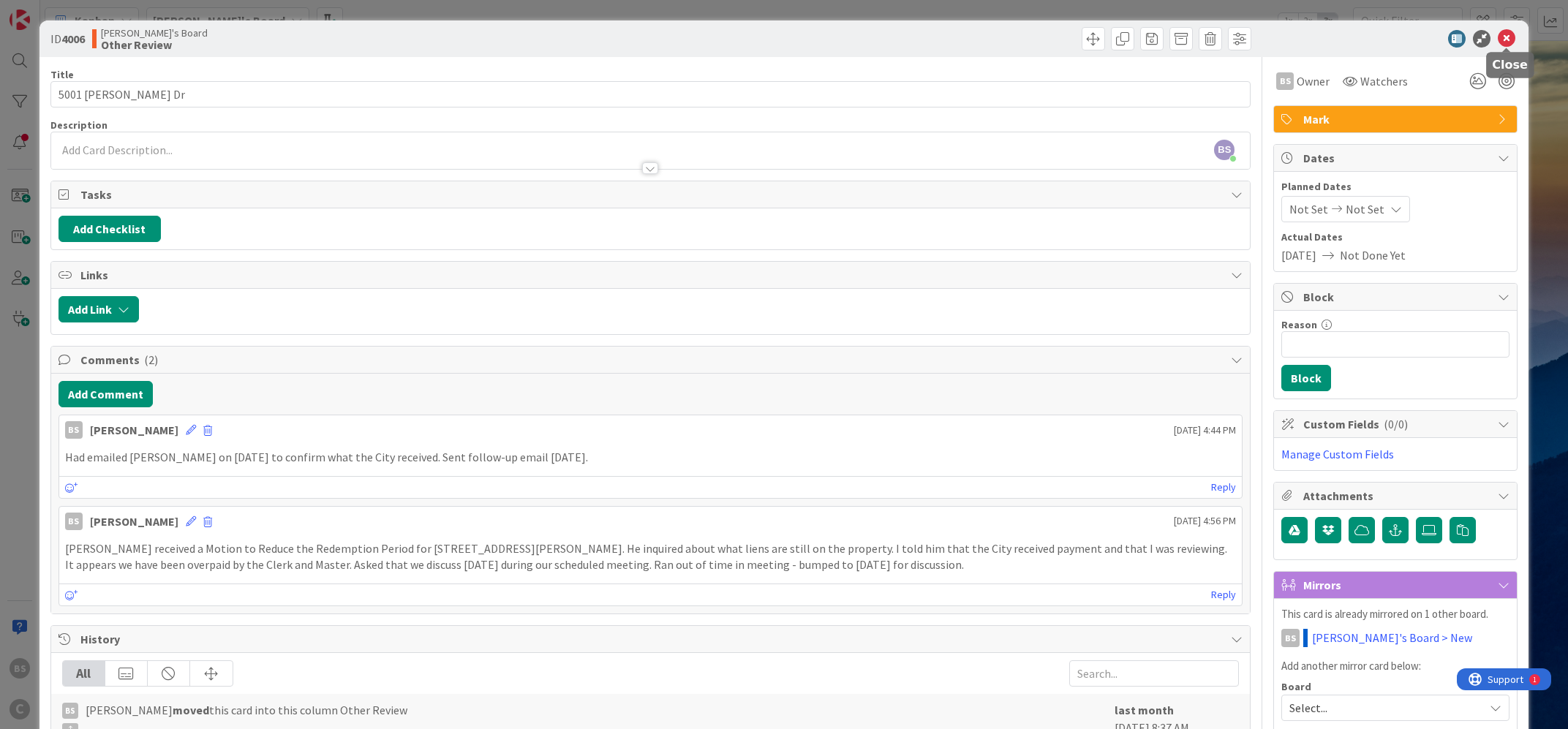
click at [1511, 41] on icon at bounding box center [1507, 39] width 17 height 17
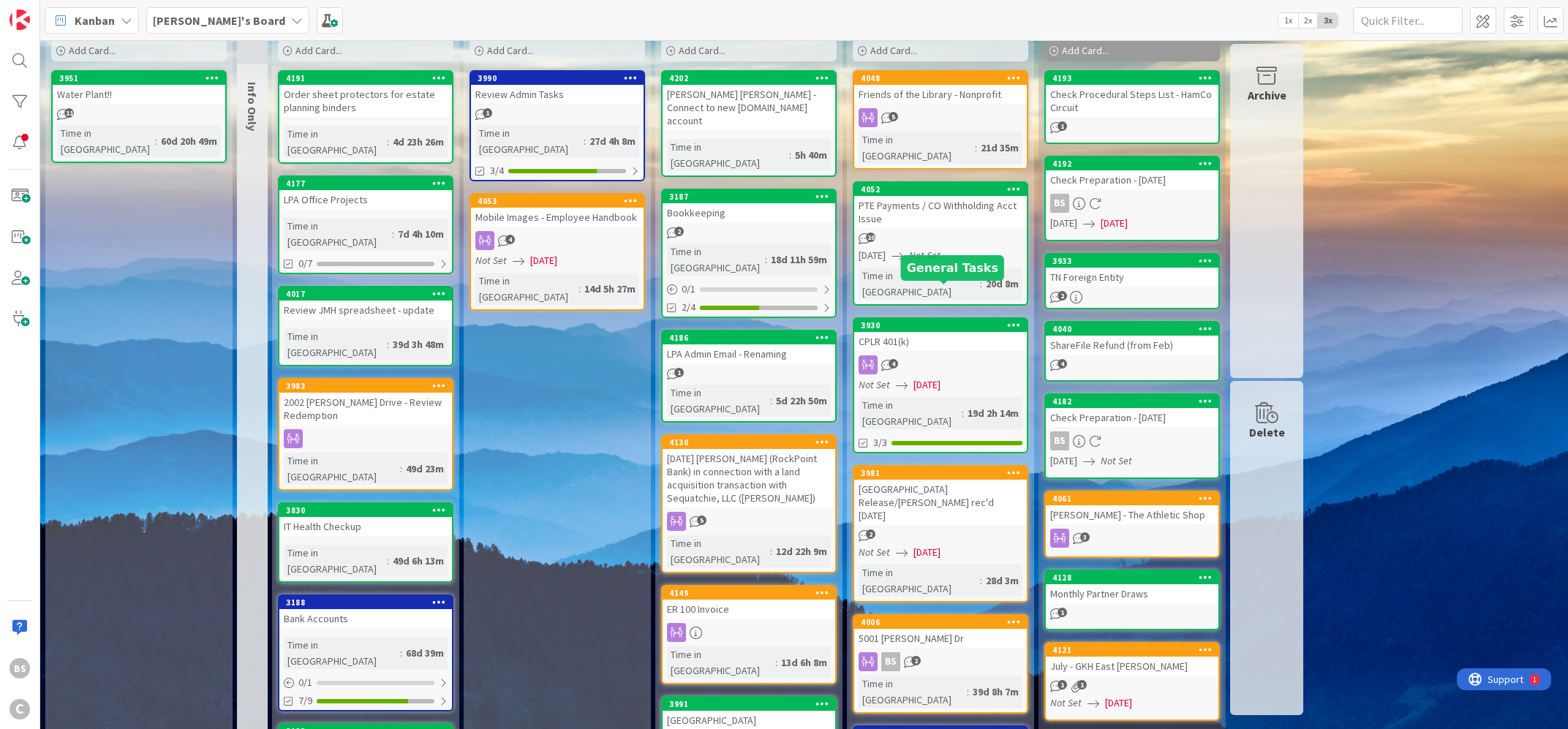
click at [933, 320] on div "3930" at bounding box center [943, 325] width 166 height 10
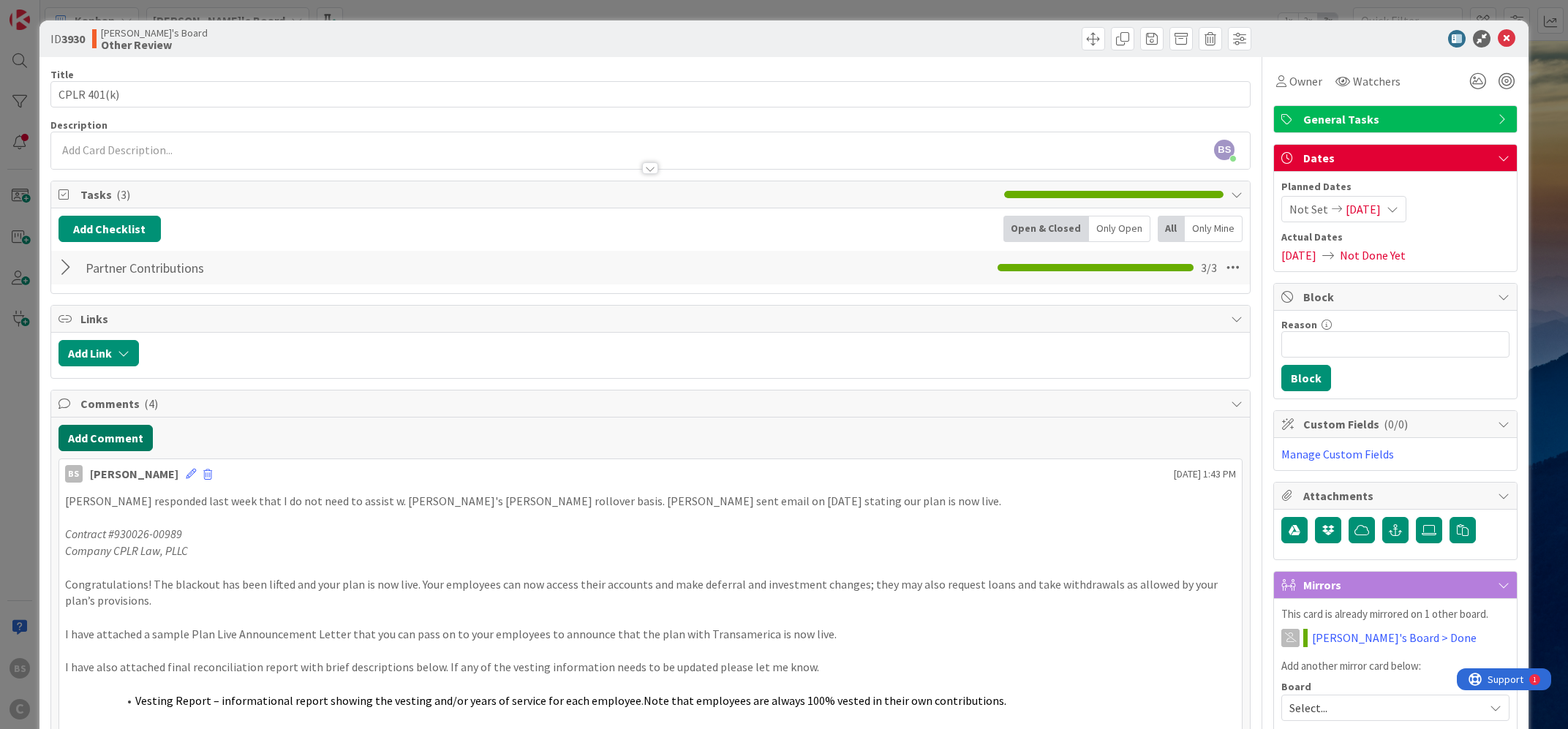
click at [110, 435] on button "Add Comment" at bounding box center [105, 438] width 94 height 26
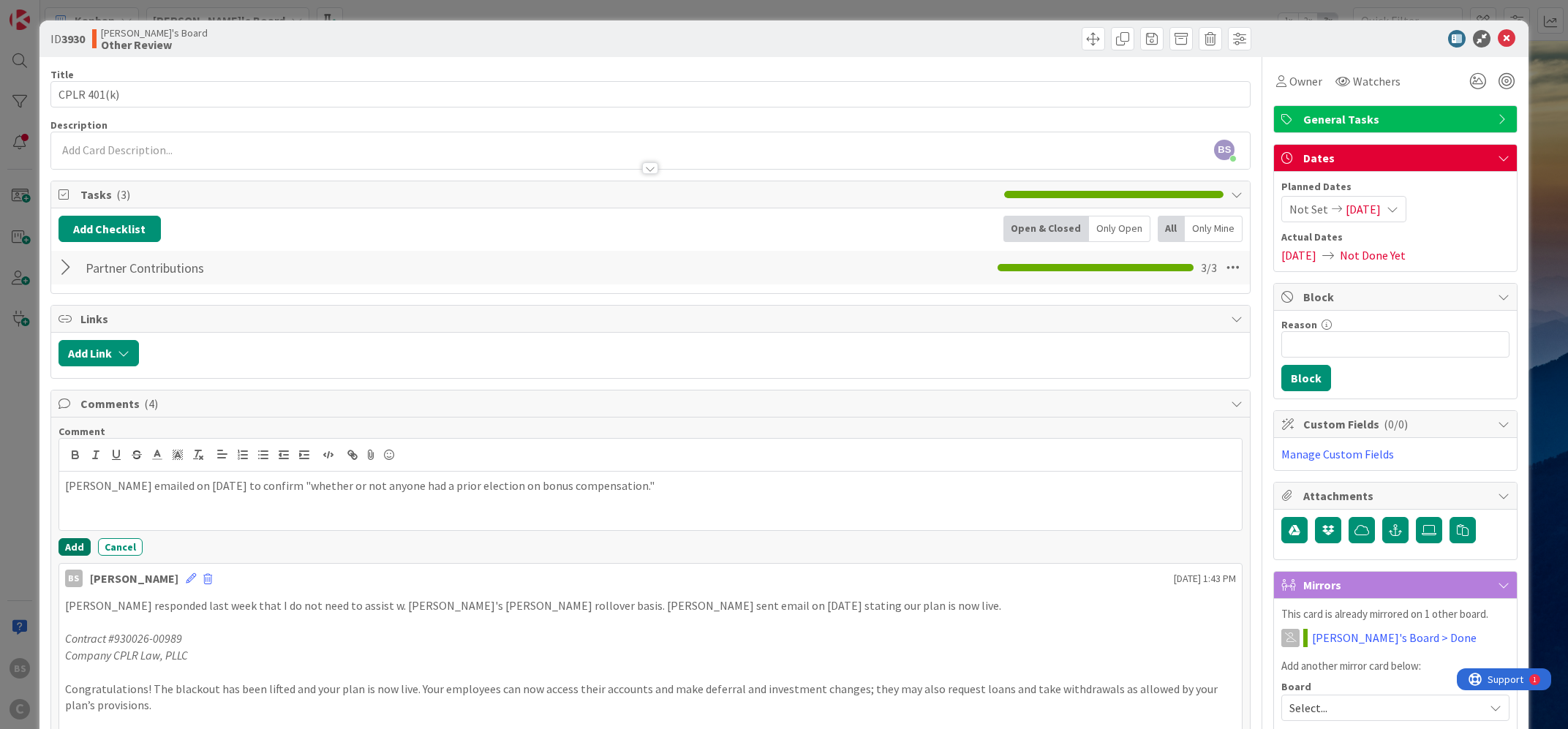
click at [71, 548] on button "Add" at bounding box center [75, 547] width 33 height 17
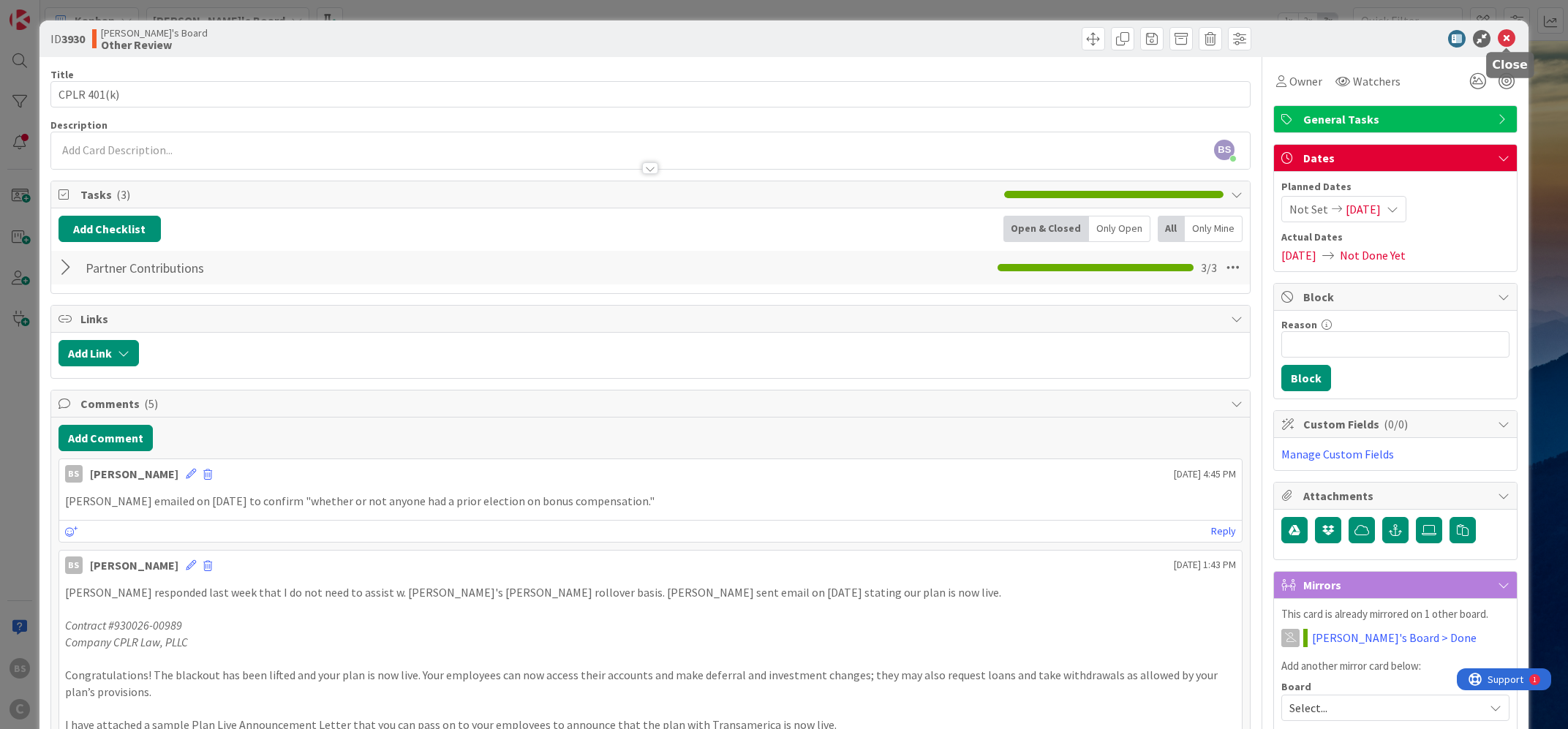
click at [1513, 36] on icon at bounding box center [1507, 39] width 17 height 17
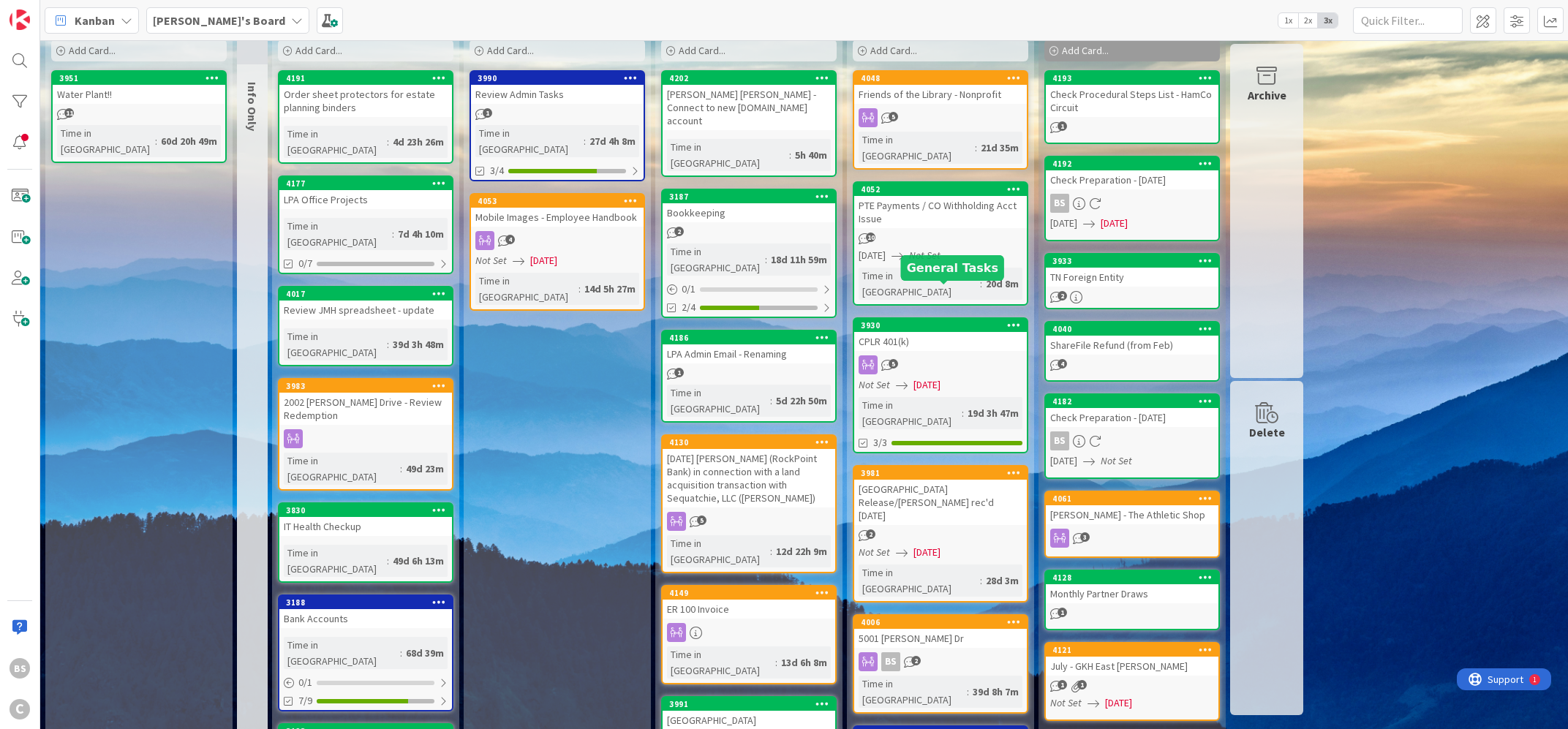
click at [926, 320] on div "3930" at bounding box center [943, 325] width 166 height 10
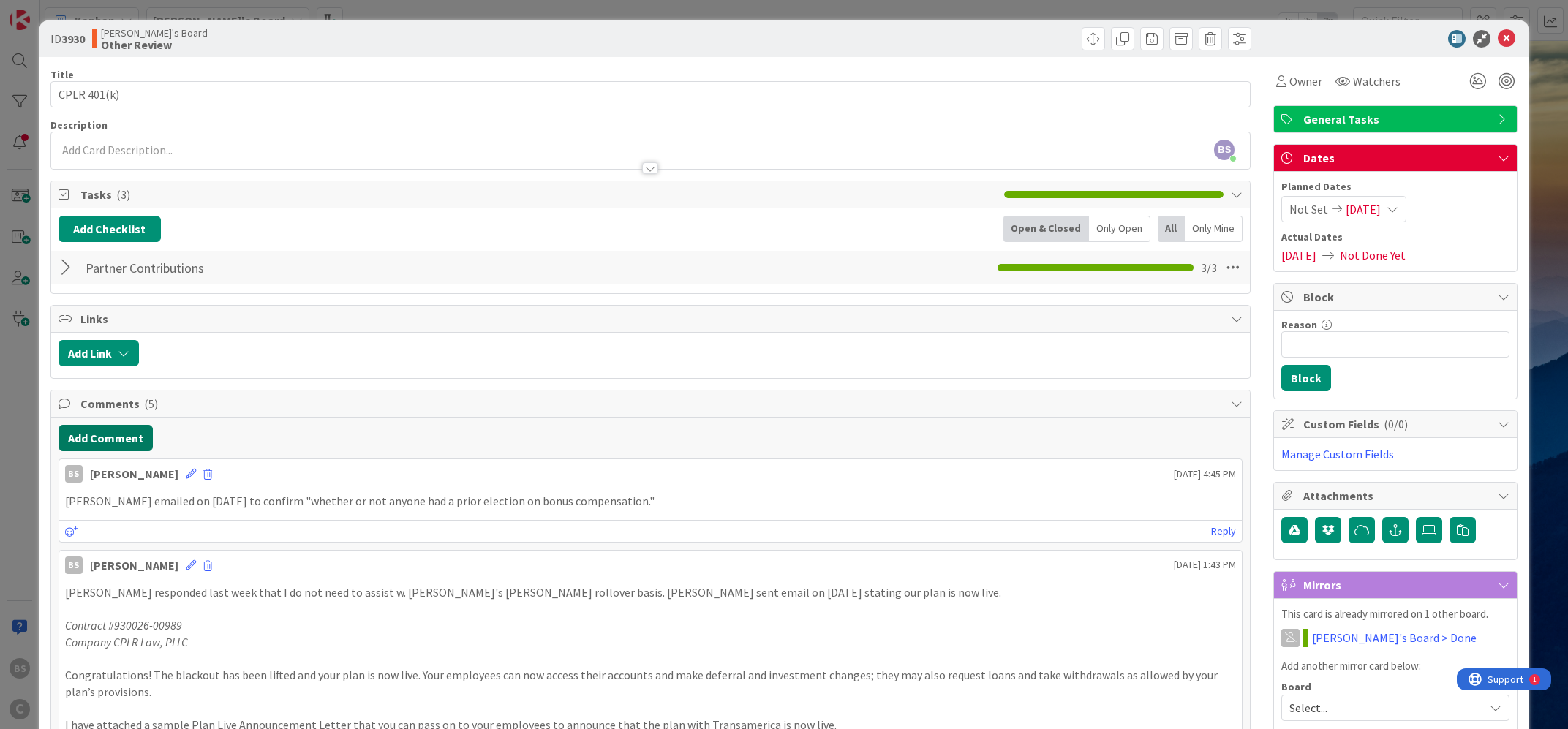
click at [118, 440] on button "Add Comment" at bounding box center [105, 438] width 94 height 26
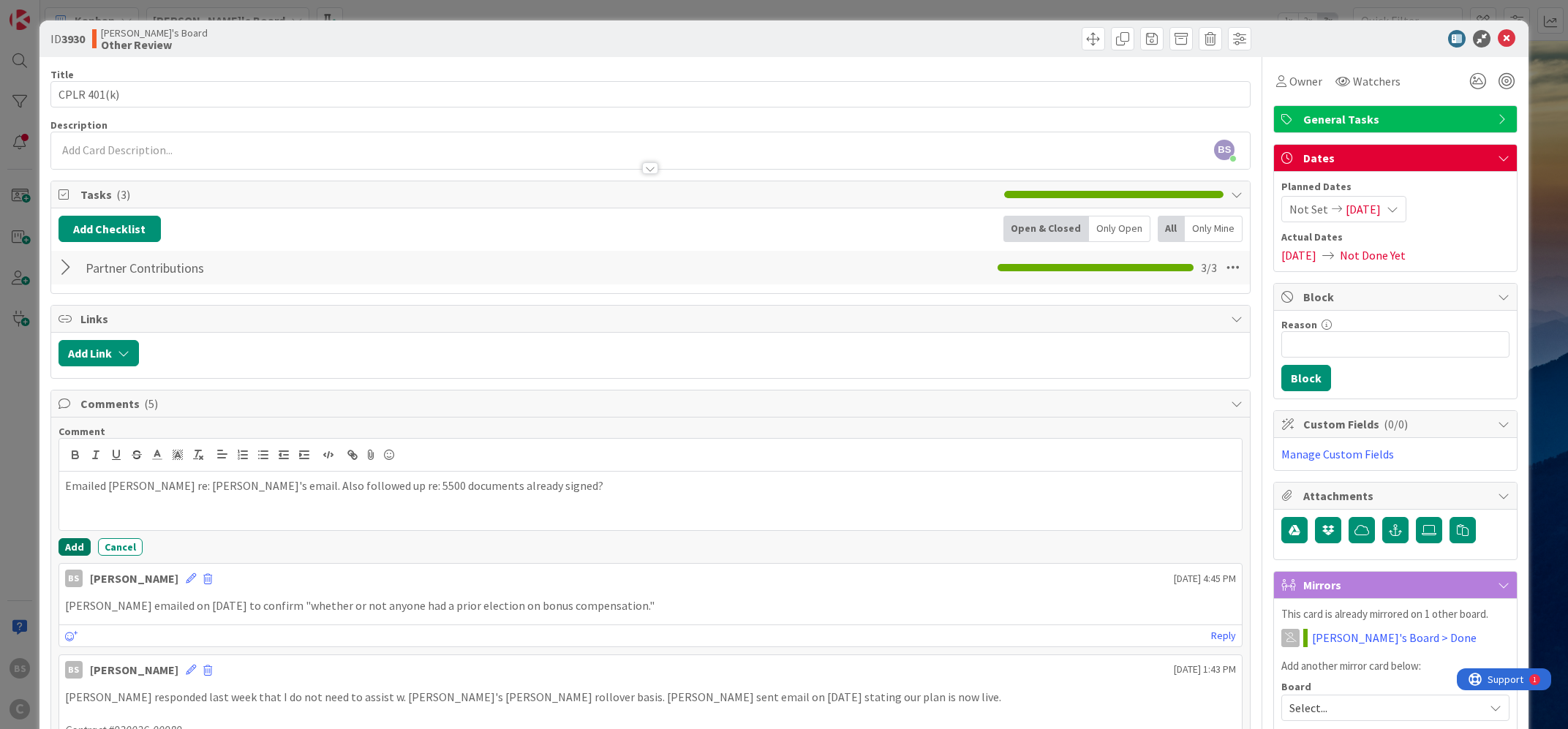
click at [79, 543] on button "Add" at bounding box center [75, 547] width 33 height 17
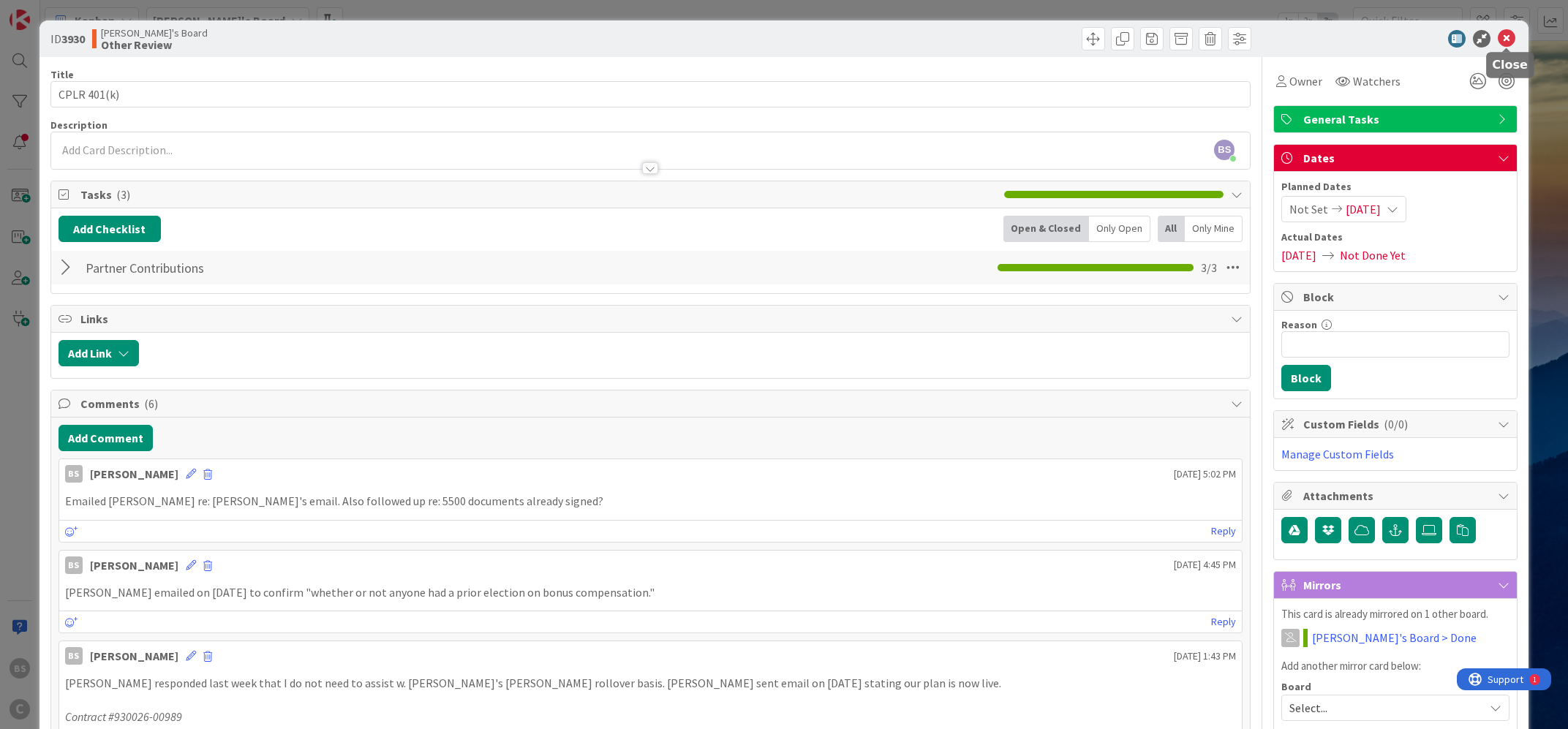
click at [1512, 33] on icon at bounding box center [1507, 39] width 17 height 17
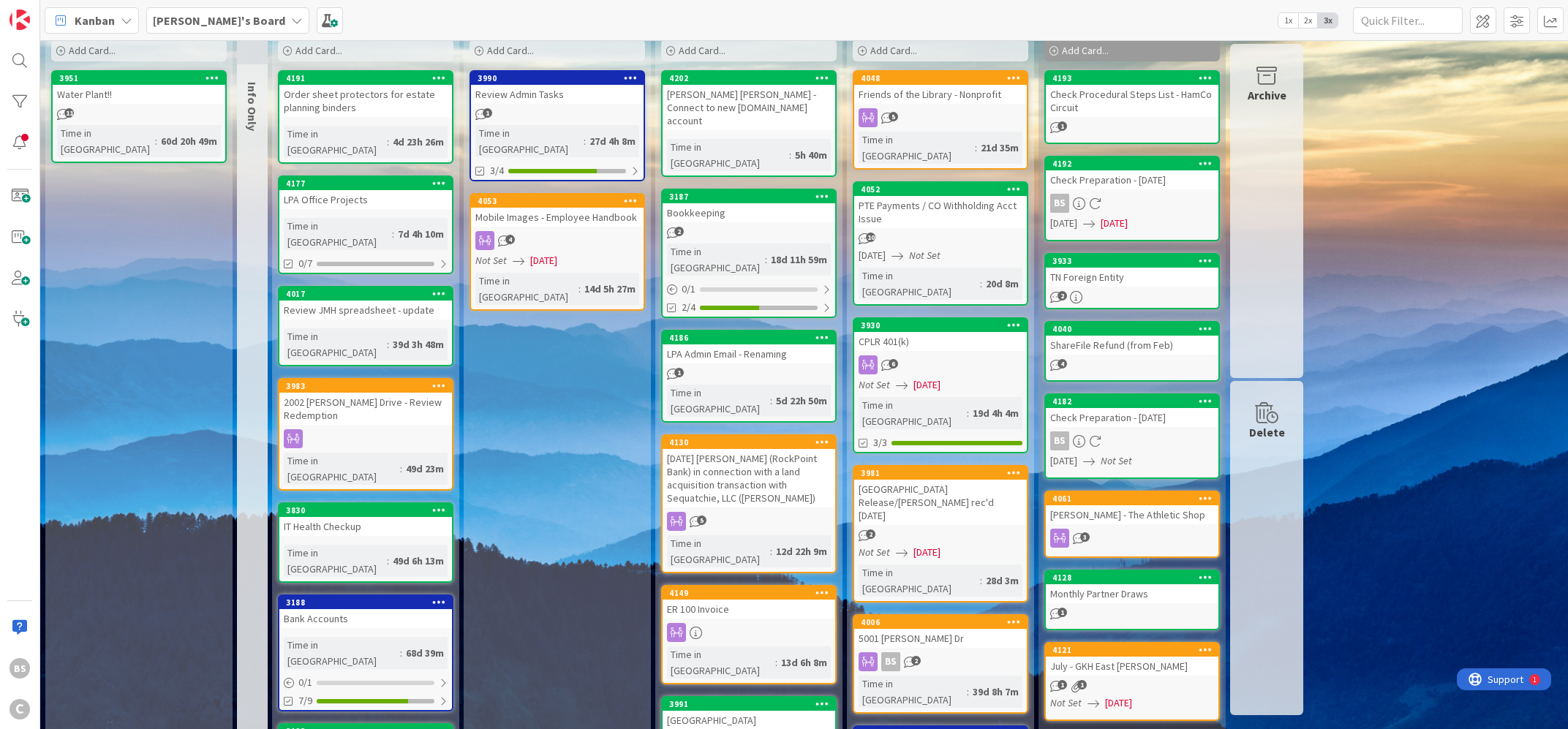
click at [1463, 194] on div "1 New Add Card... 3951 Water Plant!! 11 Time in [GEOGRAPHIC_DATA] : 60d 20h 49m…" at bounding box center [803, 692] width 1522 height 1415
